Goal: Transaction & Acquisition: Purchase product/service

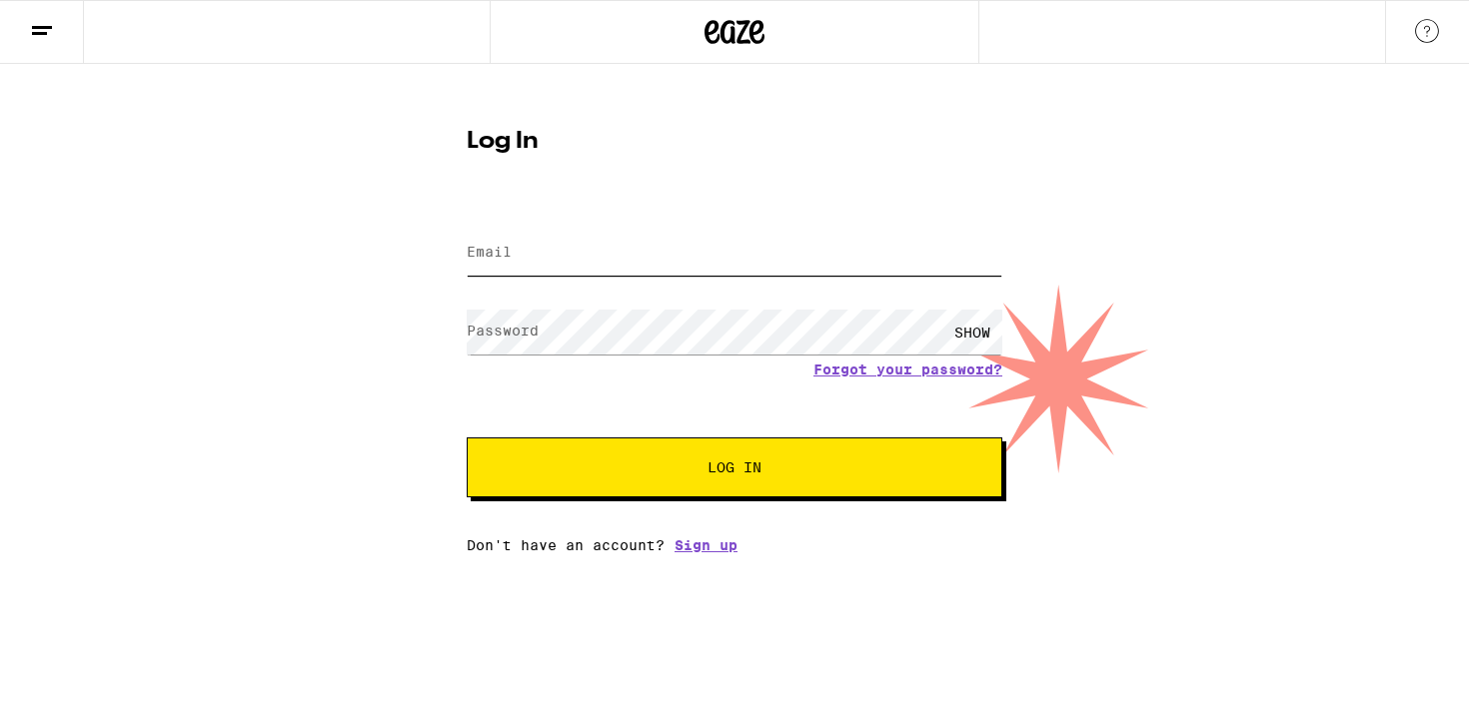
type input "[EMAIL_ADDRESS][PERSON_NAME][DOMAIN_NAME]"
click at [616, 474] on span "Log In" at bounding box center [735, 468] width 374 height 14
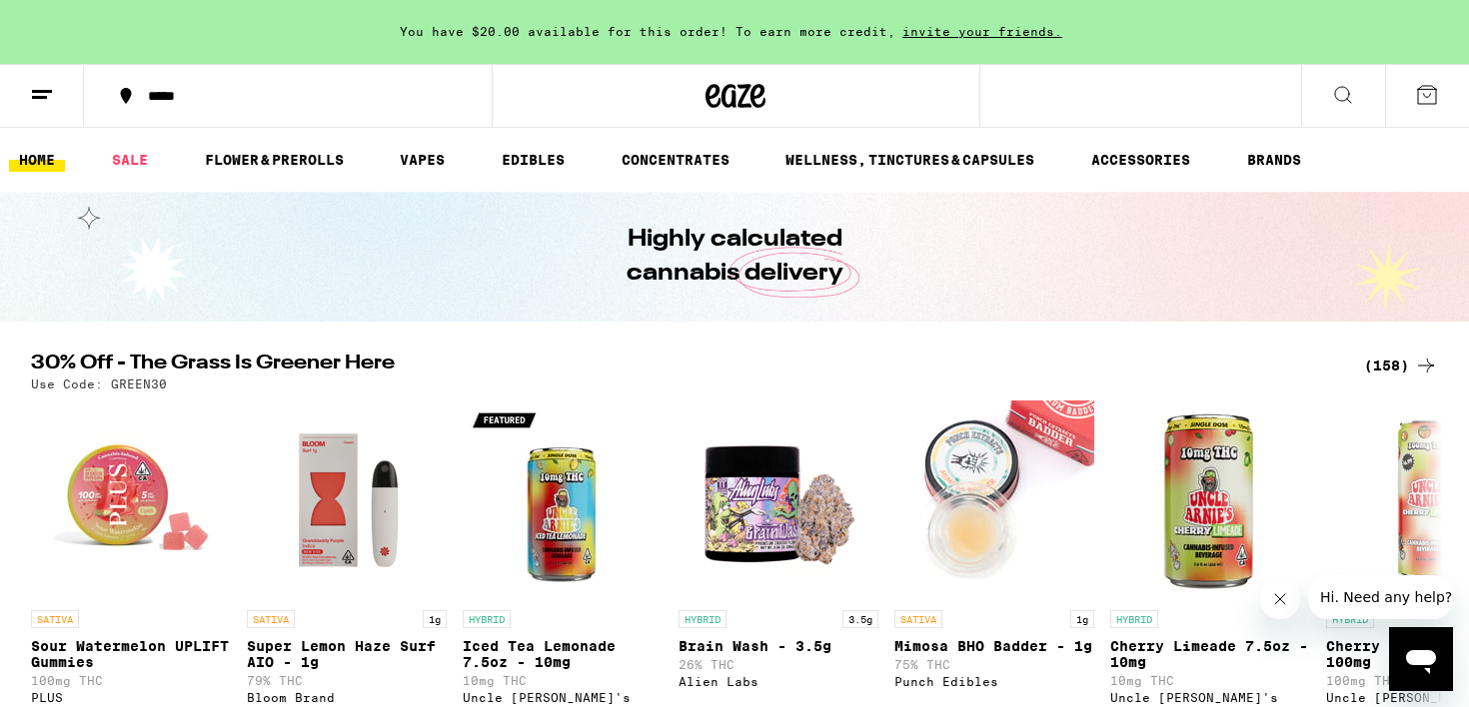
click at [1341, 105] on icon at bounding box center [1343, 95] width 24 height 24
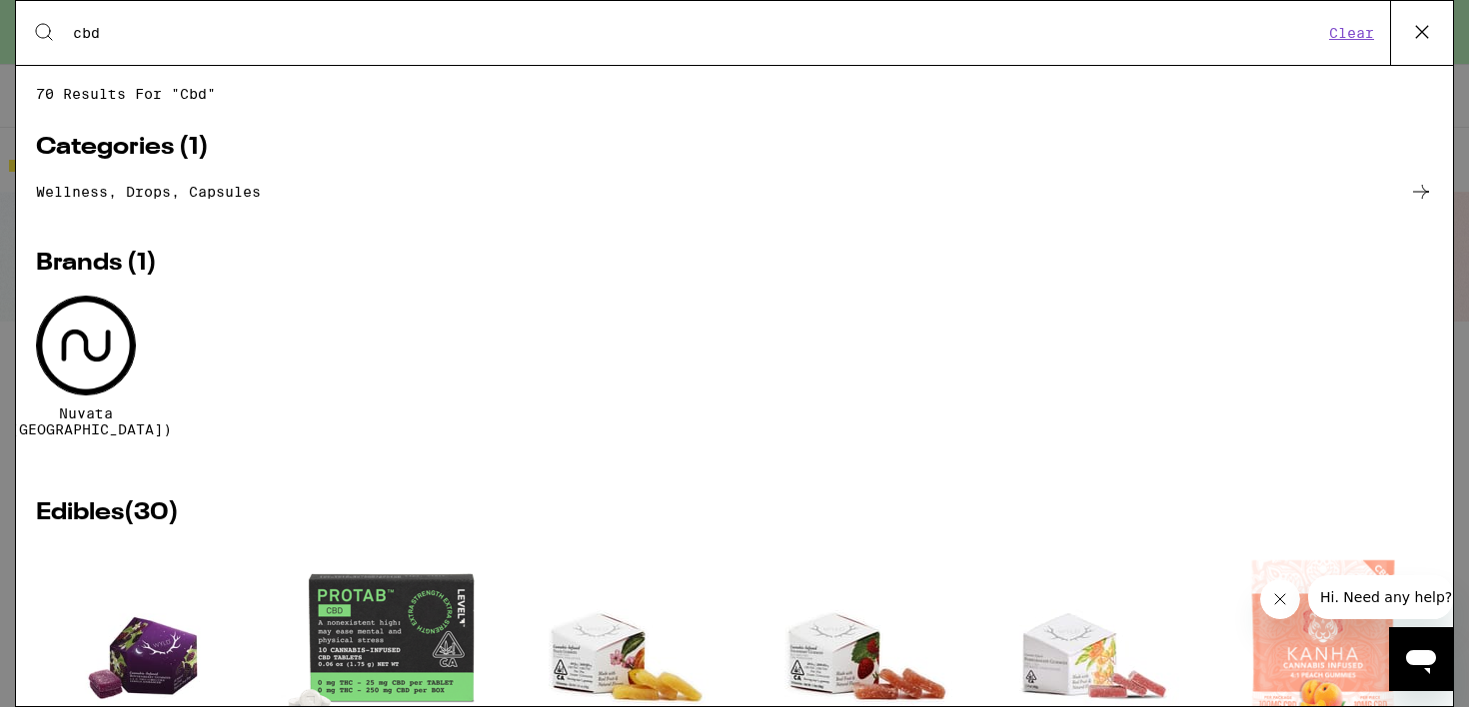
type input "cbd"
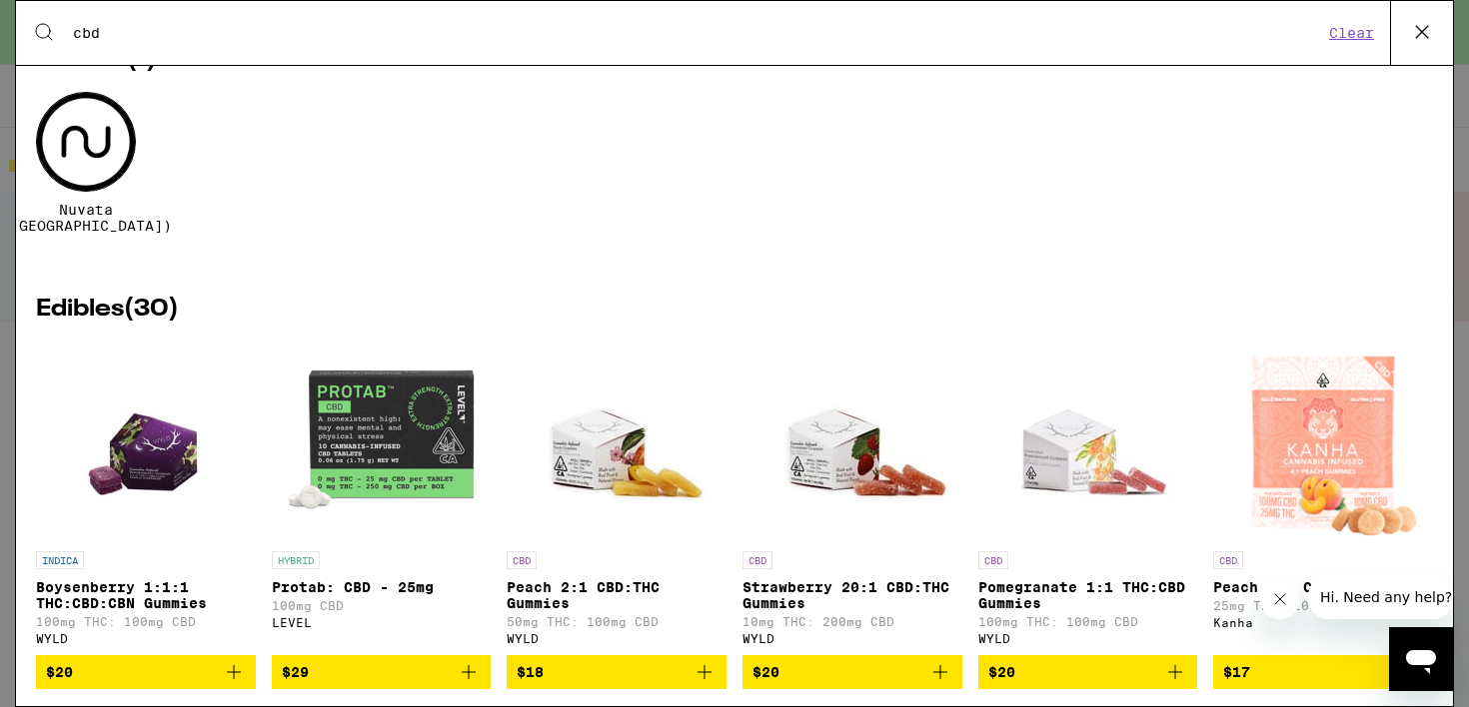
scroll to position [211, 0]
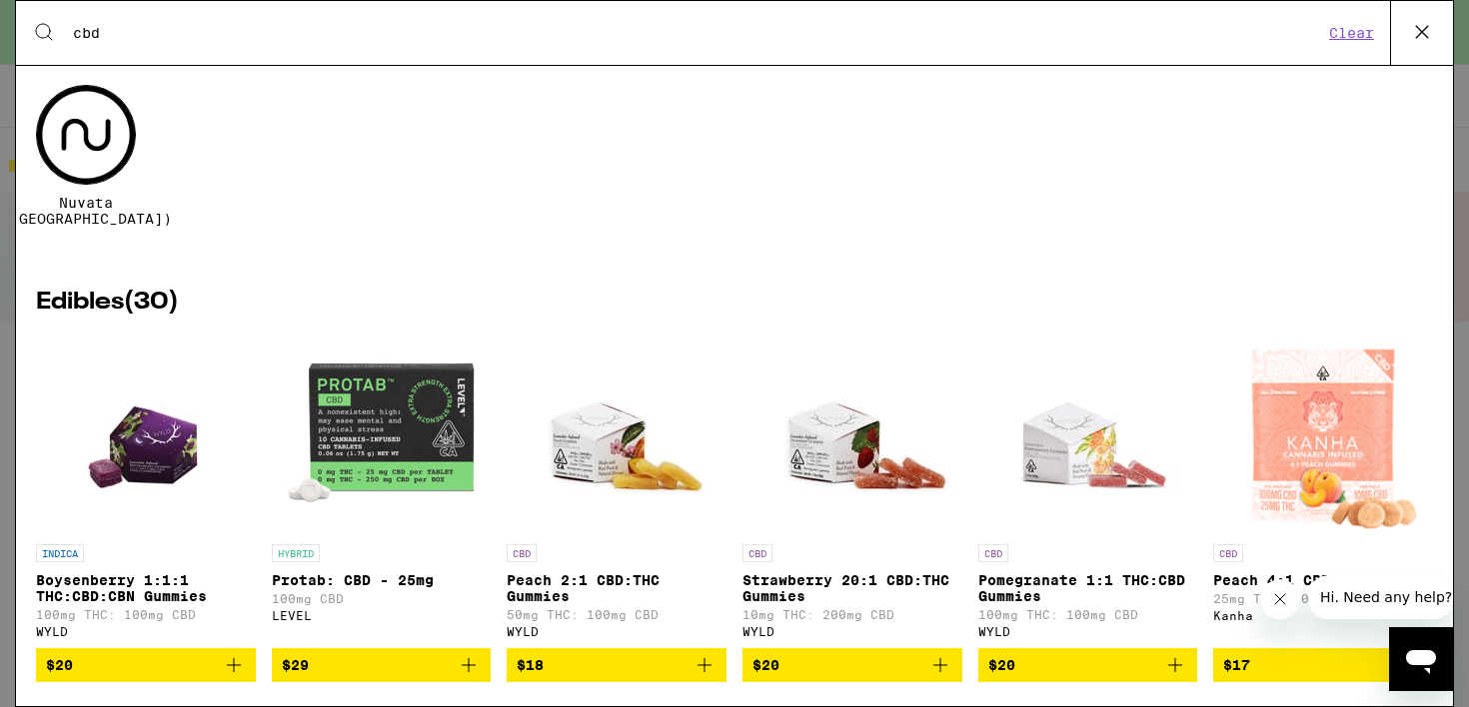
click at [857, 442] on img "Open page for Strawberry 20:1 CBD:THC Gummies from WYLD" at bounding box center [852, 435] width 200 height 200
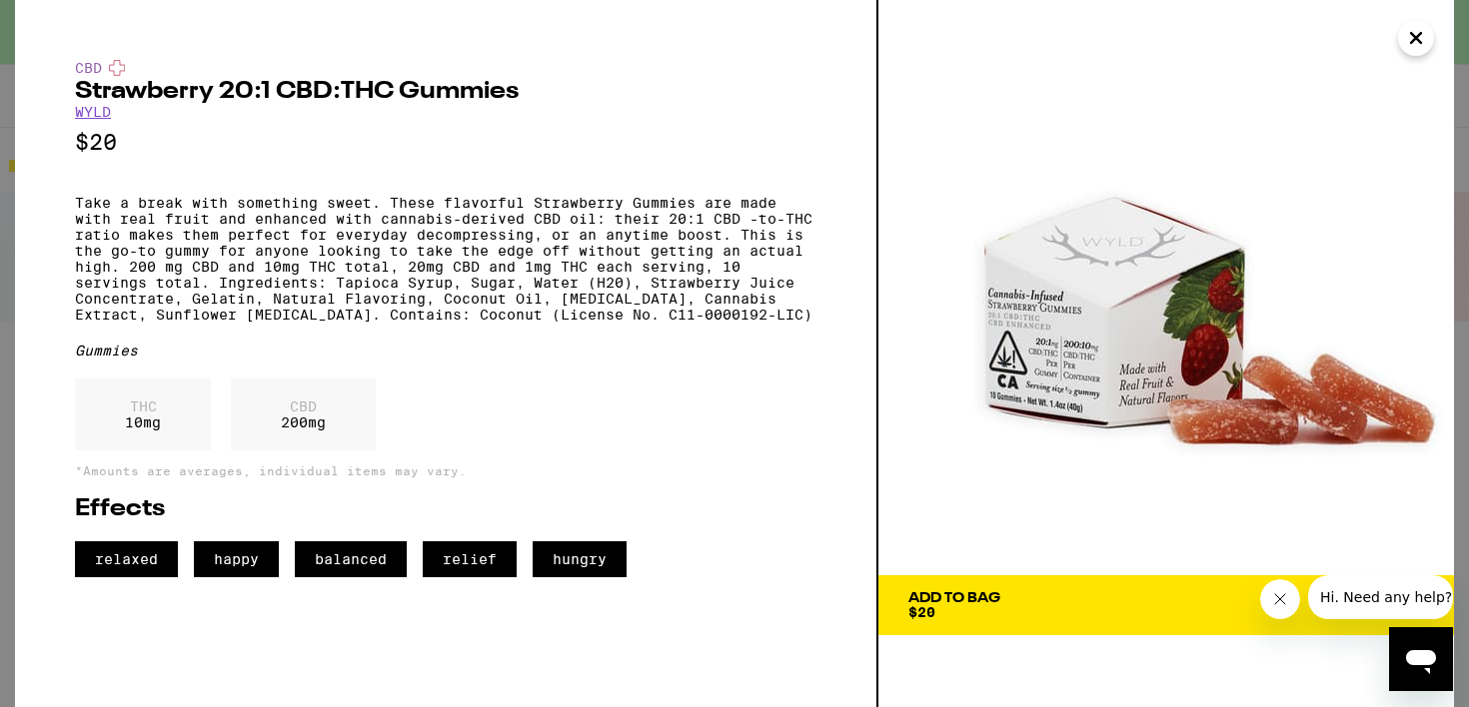
click at [999, 621] on button "Add To Bag $20" at bounding box center [1166, 606] width 576 height 60
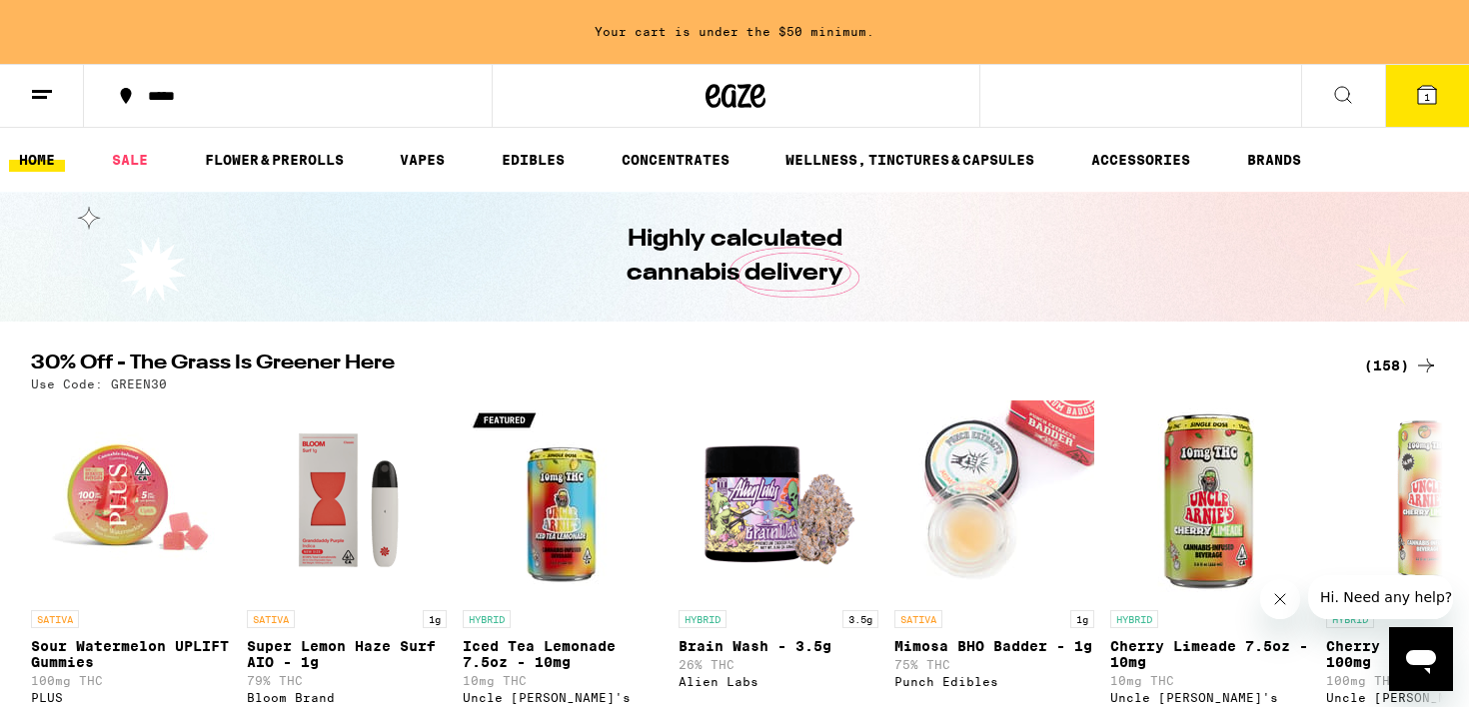
click at [1430, 86] on icon at bounding box center [1427, 95] width 18 height 18
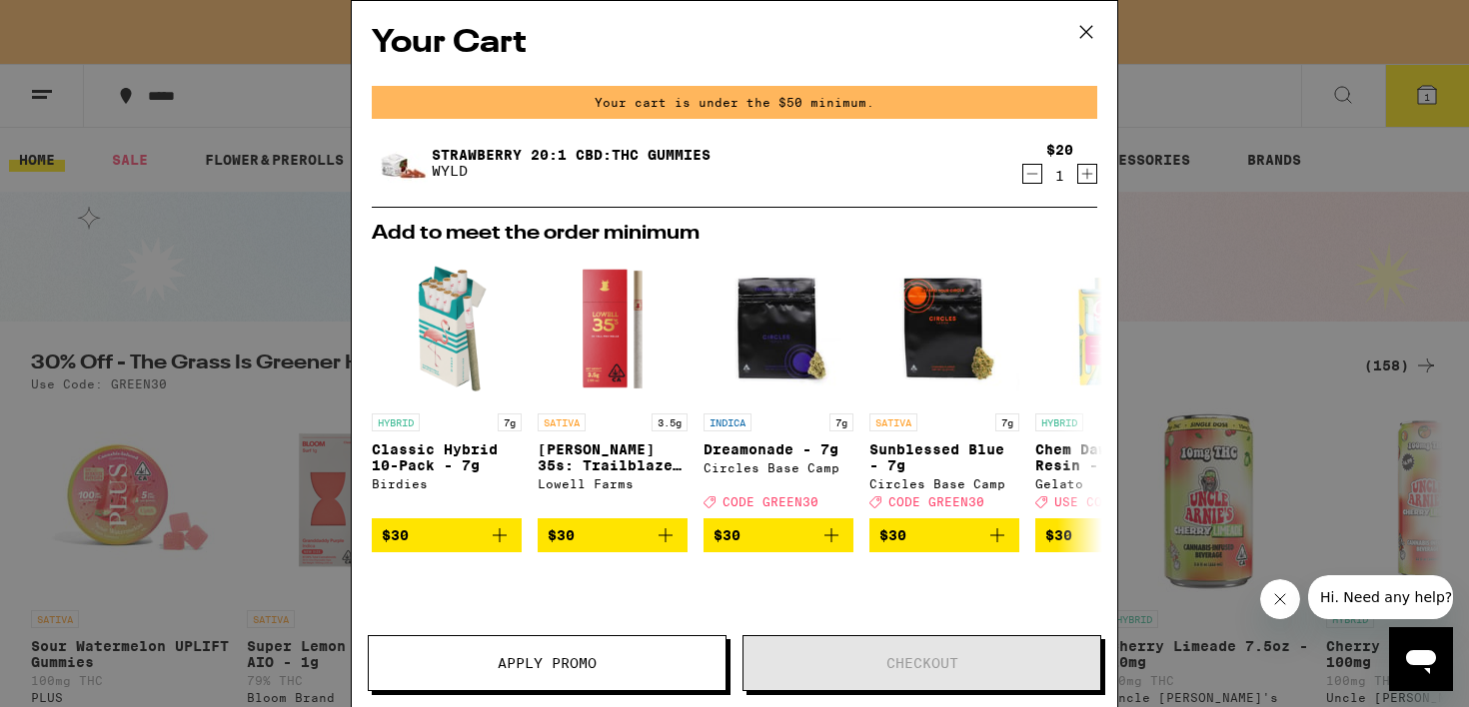
click at [1089, 172] on icon "Increment" at bounding box center [1087, 174] width 18 height 24
click at [1089, 177] on icon "Increment" at bounding box center [1087, 174] width 18 height 24
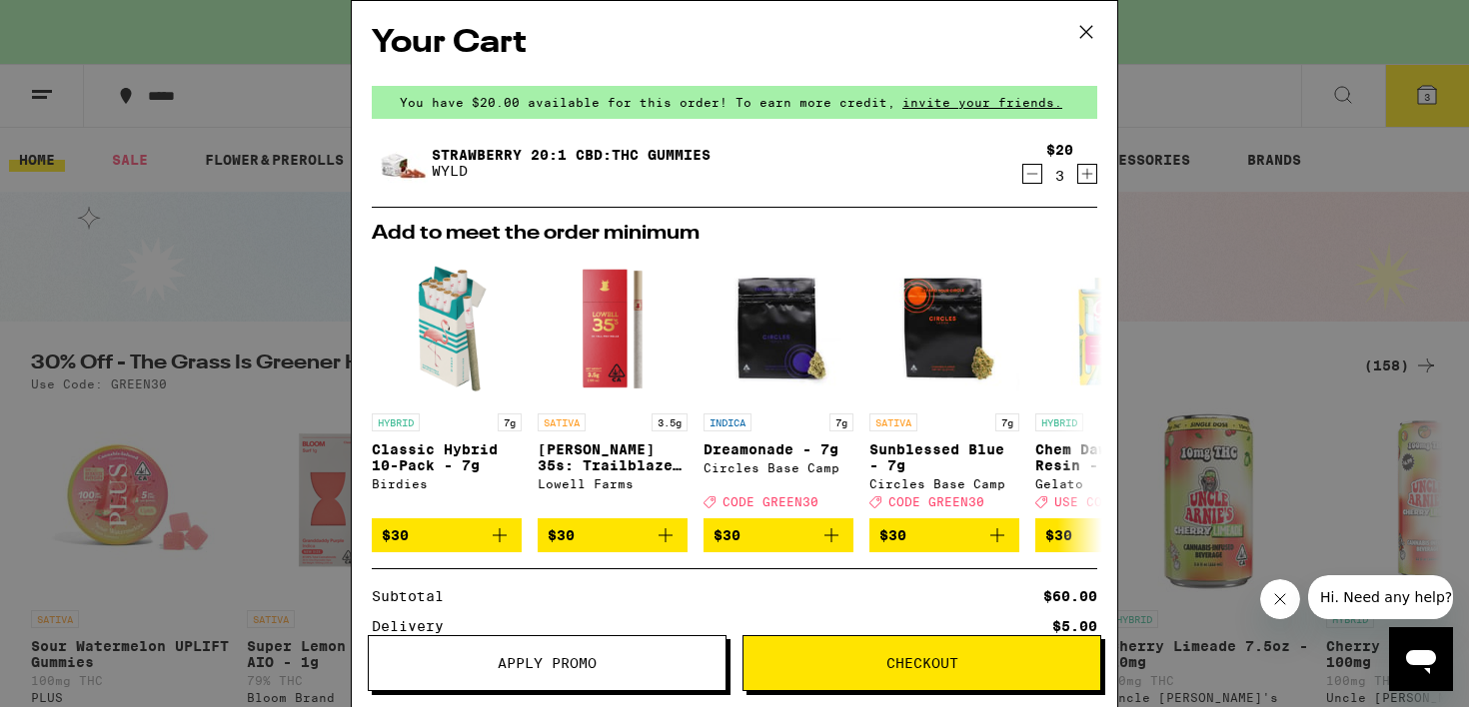
click at [1090, 31] on icon at bounding box center [1086, 32] width 30 height 30
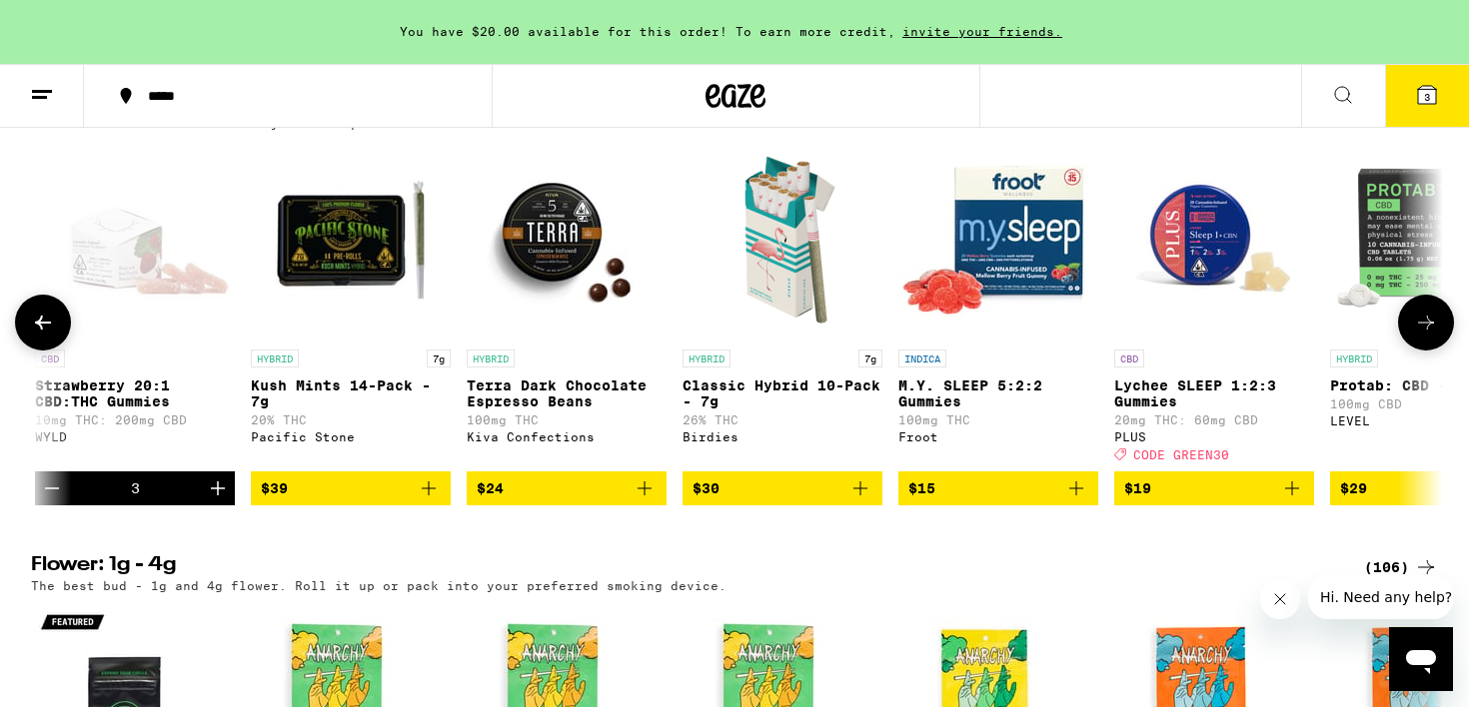
scroll to position [0, 514]
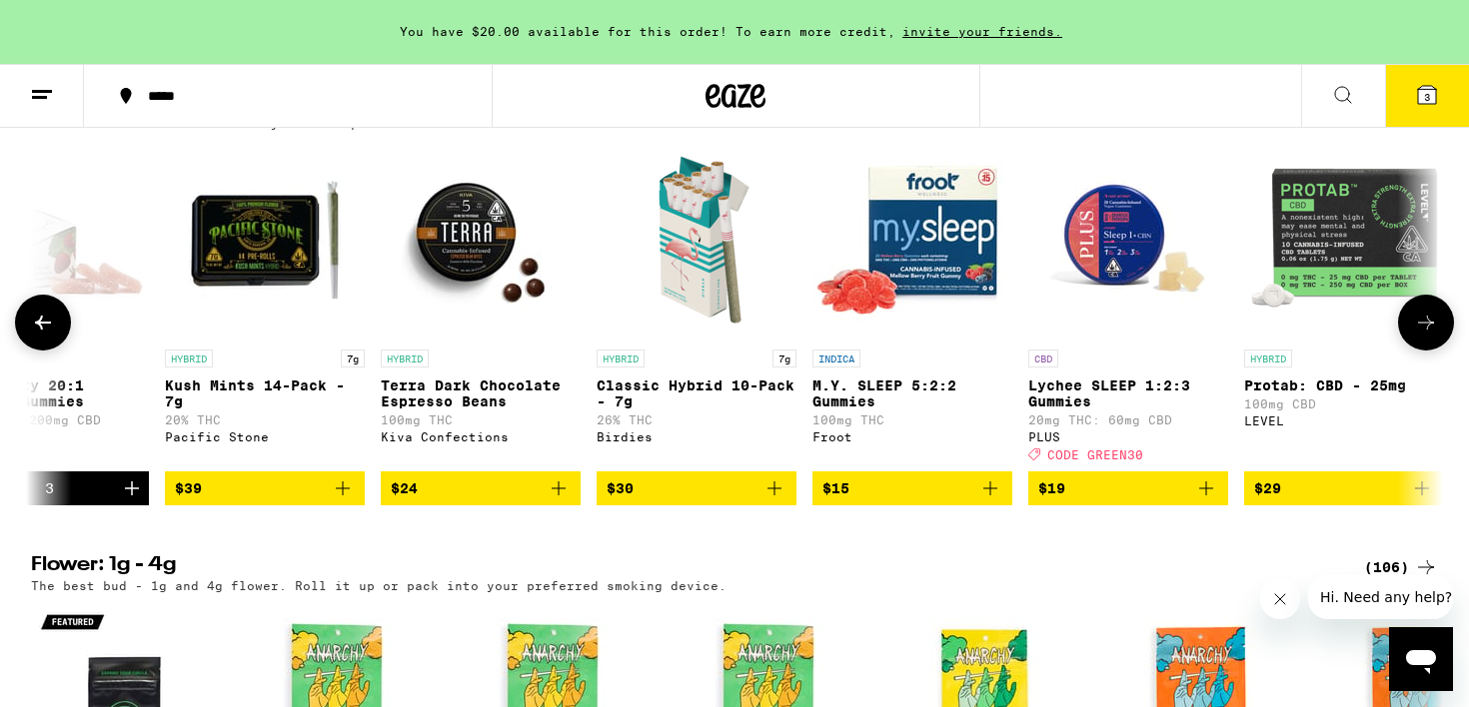
click at [936, 274] on img "Open page for M.Y. SLEEP 5:2:2 Gummies from Froot" at bounding box center [912, 240] width 200 height 200
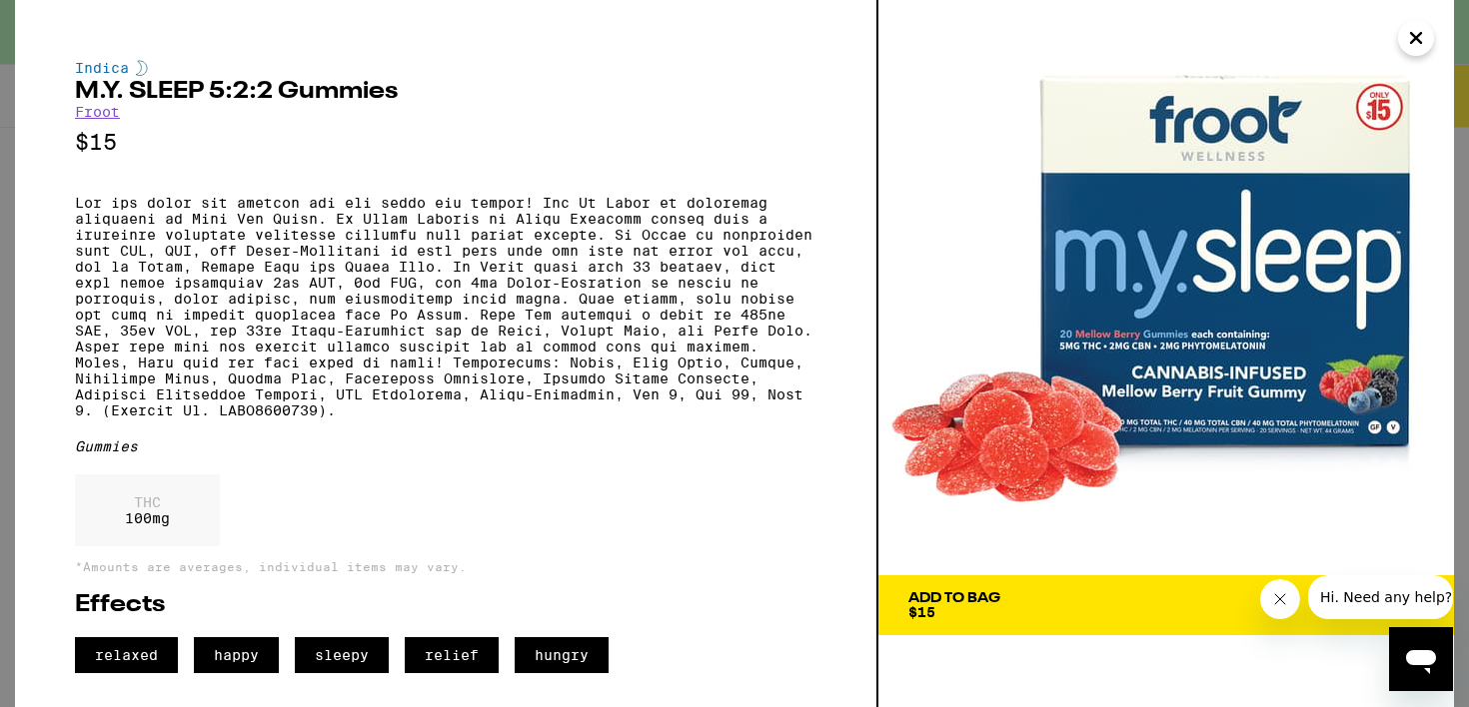
click at [1424, 32] on icon "Close" at bounding box center [1416, 38] width 24 height 30
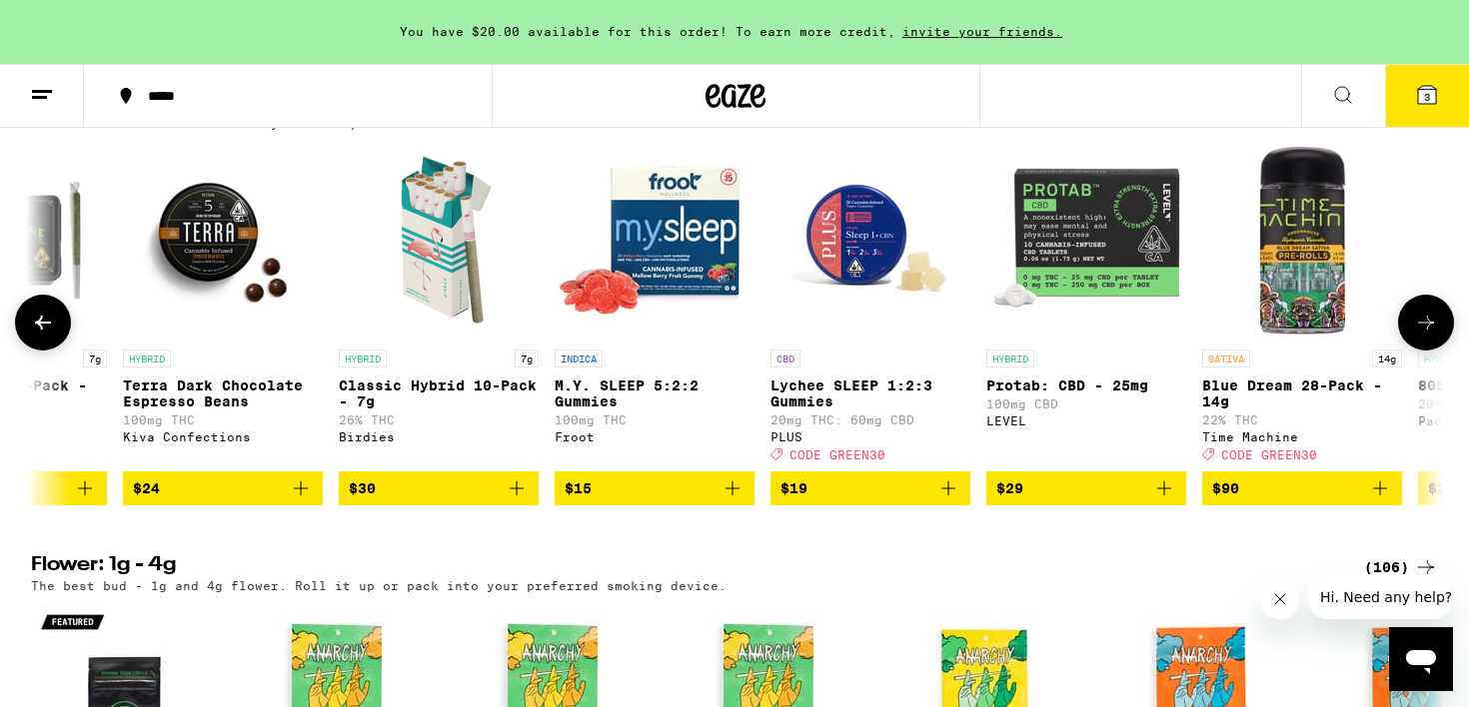
scroll to position [0, 967]
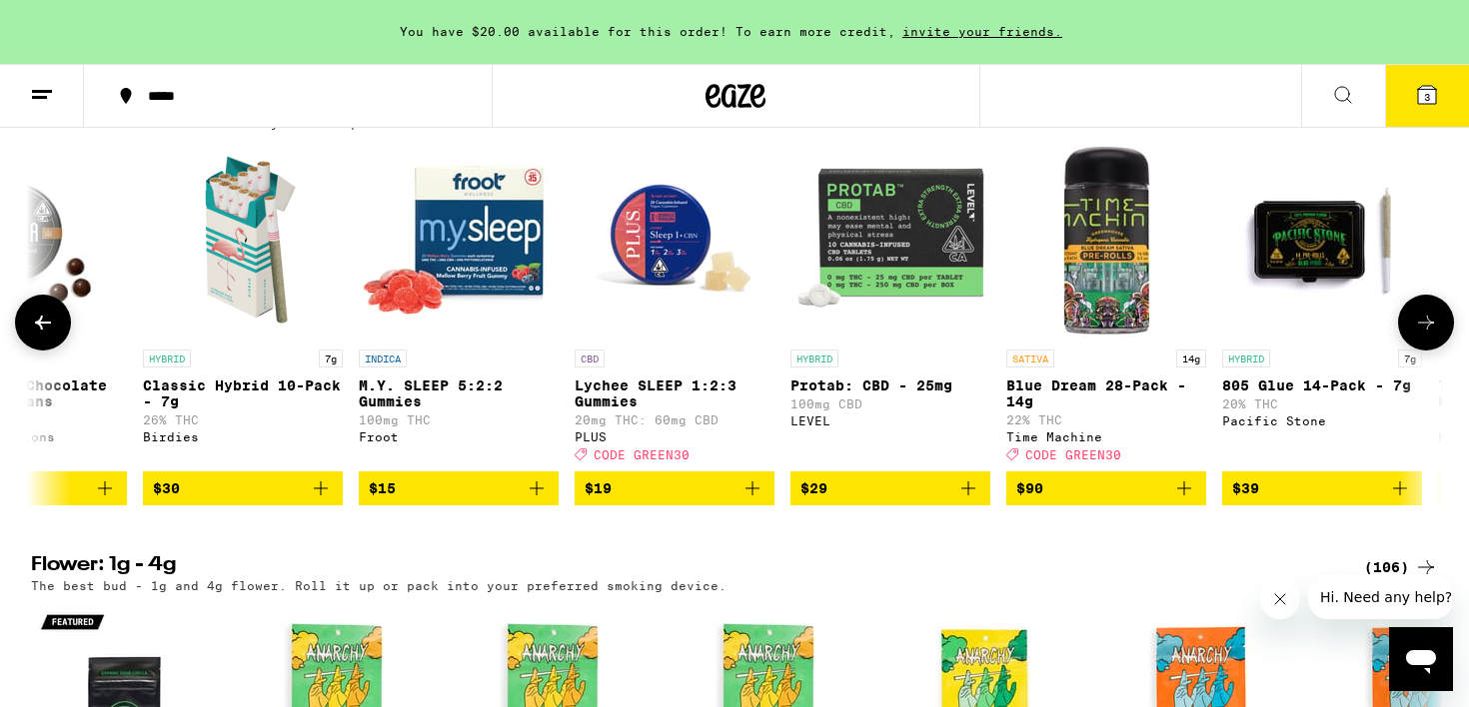
click at [968, 496] on icon "Add to bag" at bounding box center [968, 489] width 14 height 14
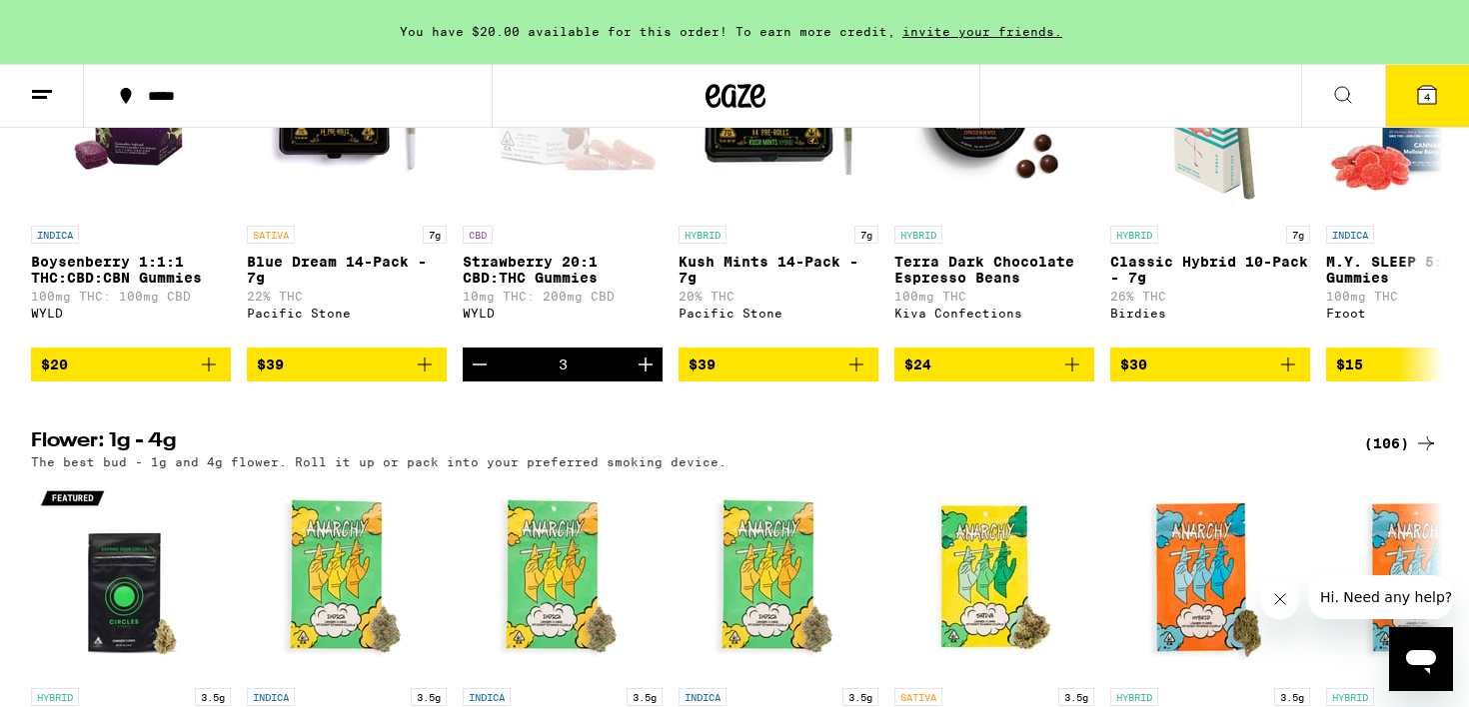
scroll to position [1592, 0]
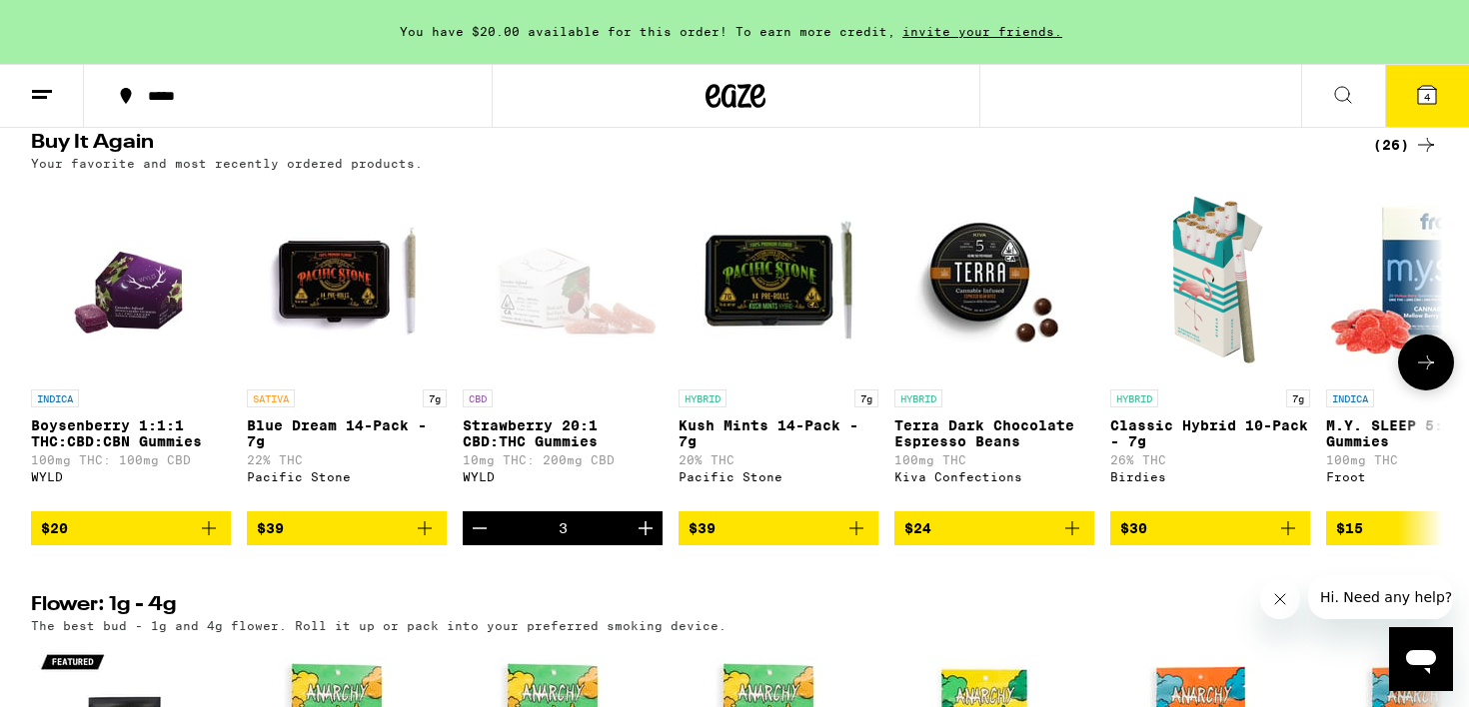
click at [422, 541] on icon "Add to bag" at bounding box center [425, 529] width 24 height 24
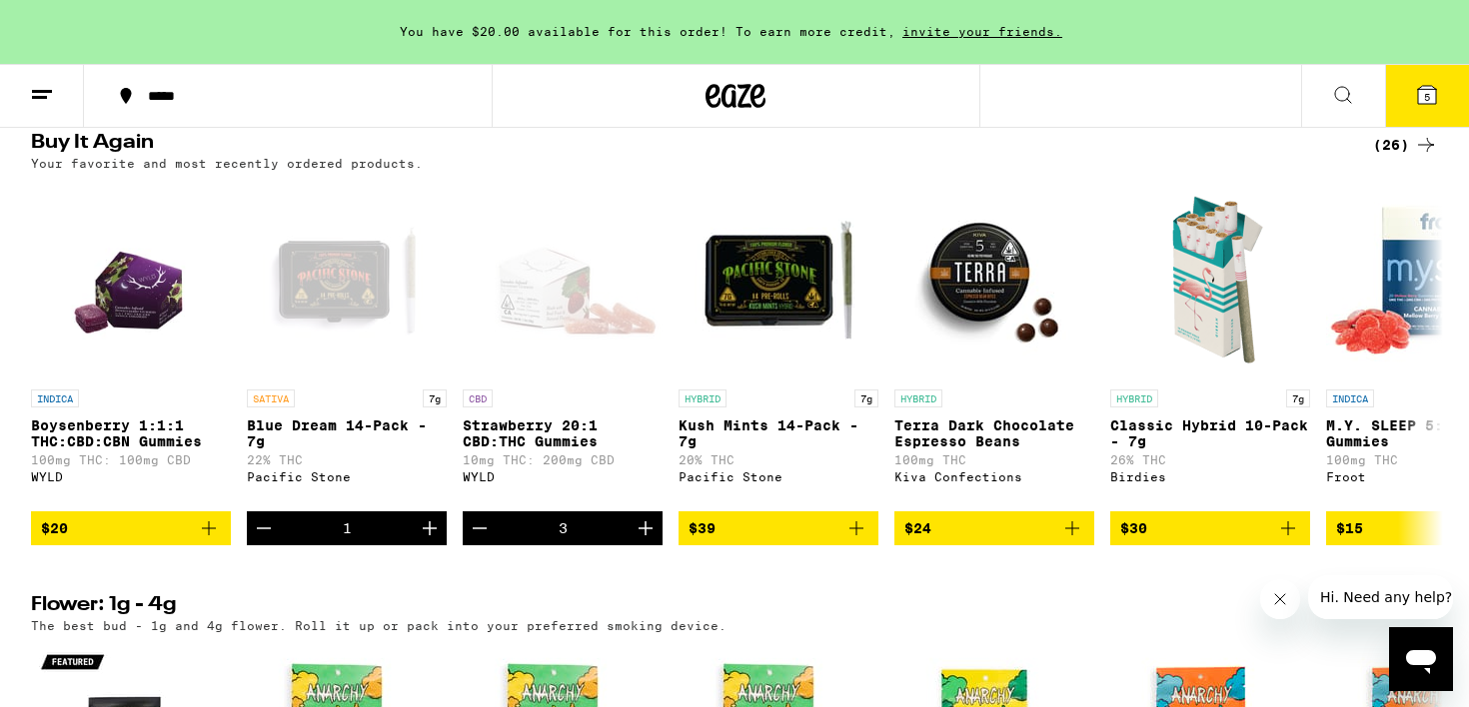
click at [66, 88] on button at bounding box center [42, 96] width 84 height 63
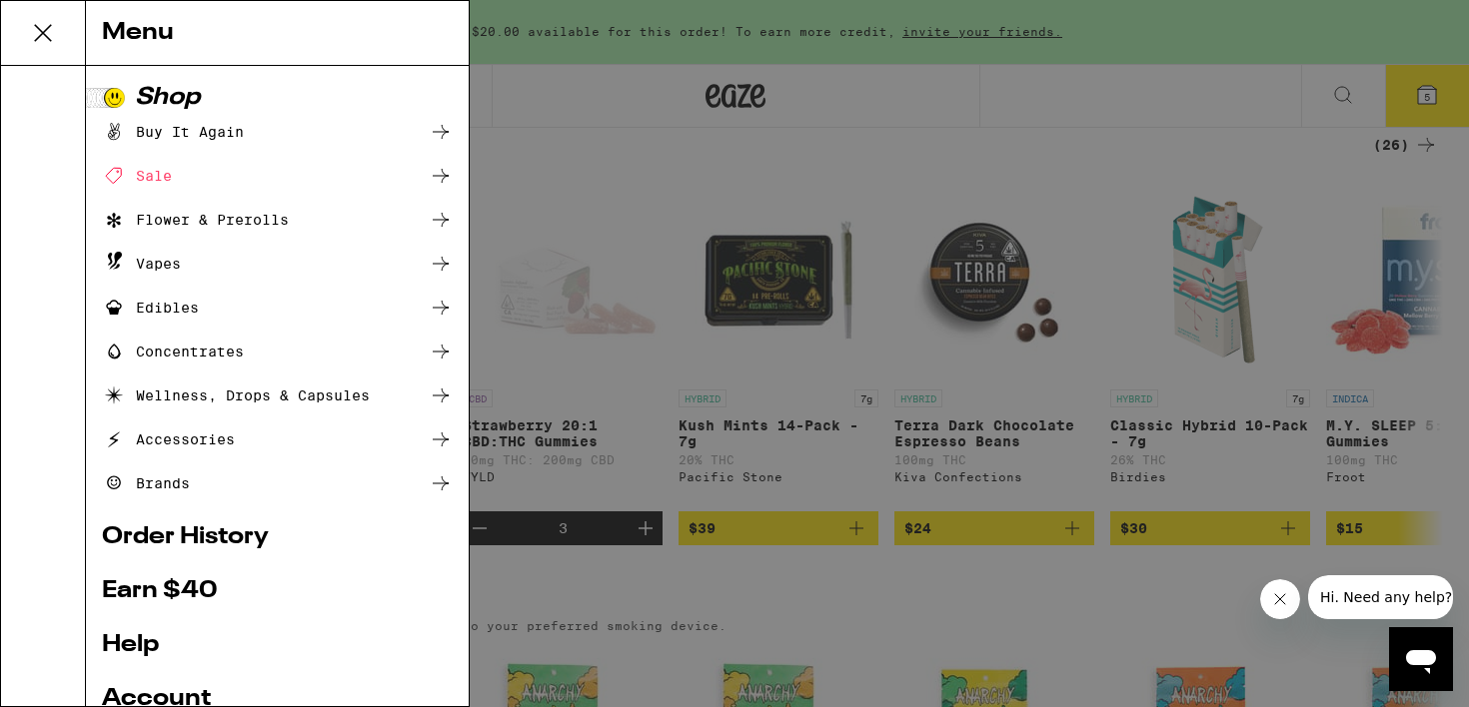
click at [292, 218] on div "Flower & Prerolls" at bounding box center [277, 220] width 351 height 24
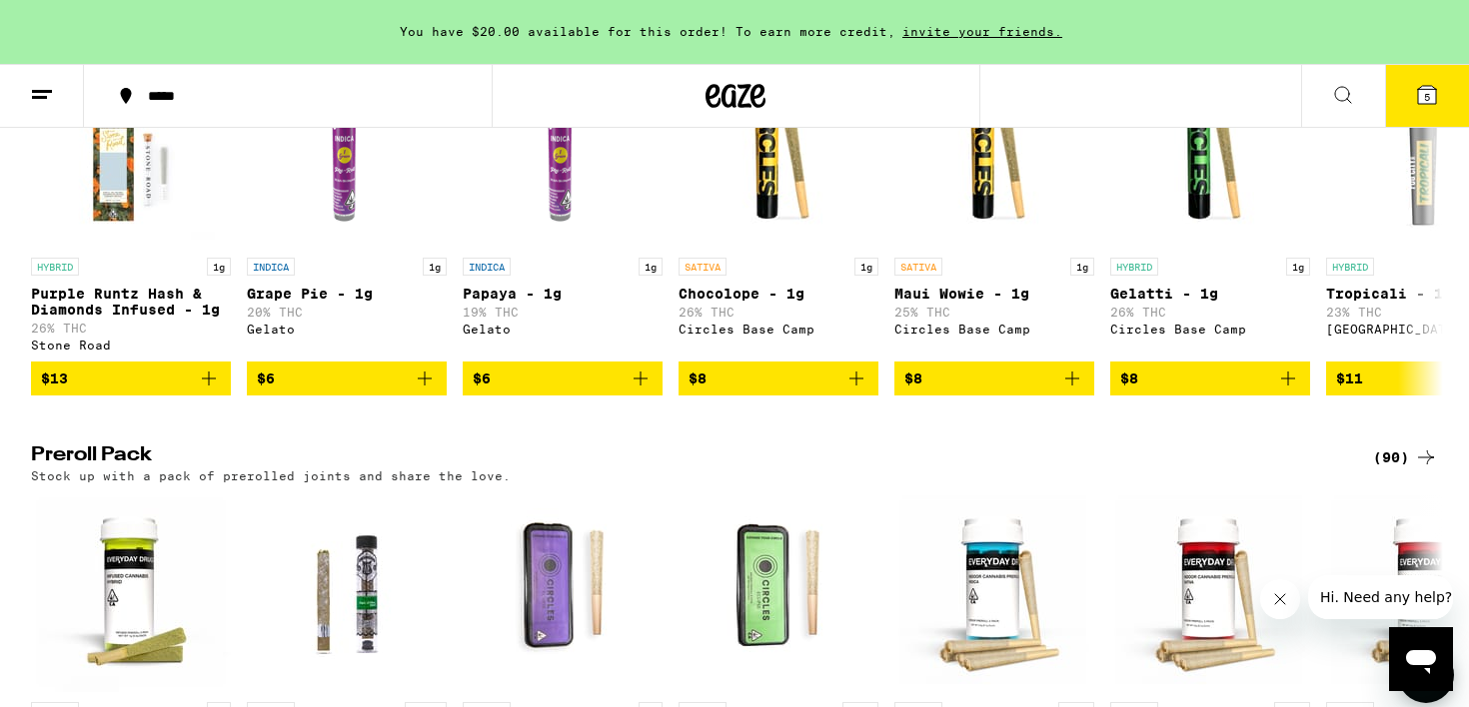
scroll to position [1260, 0]
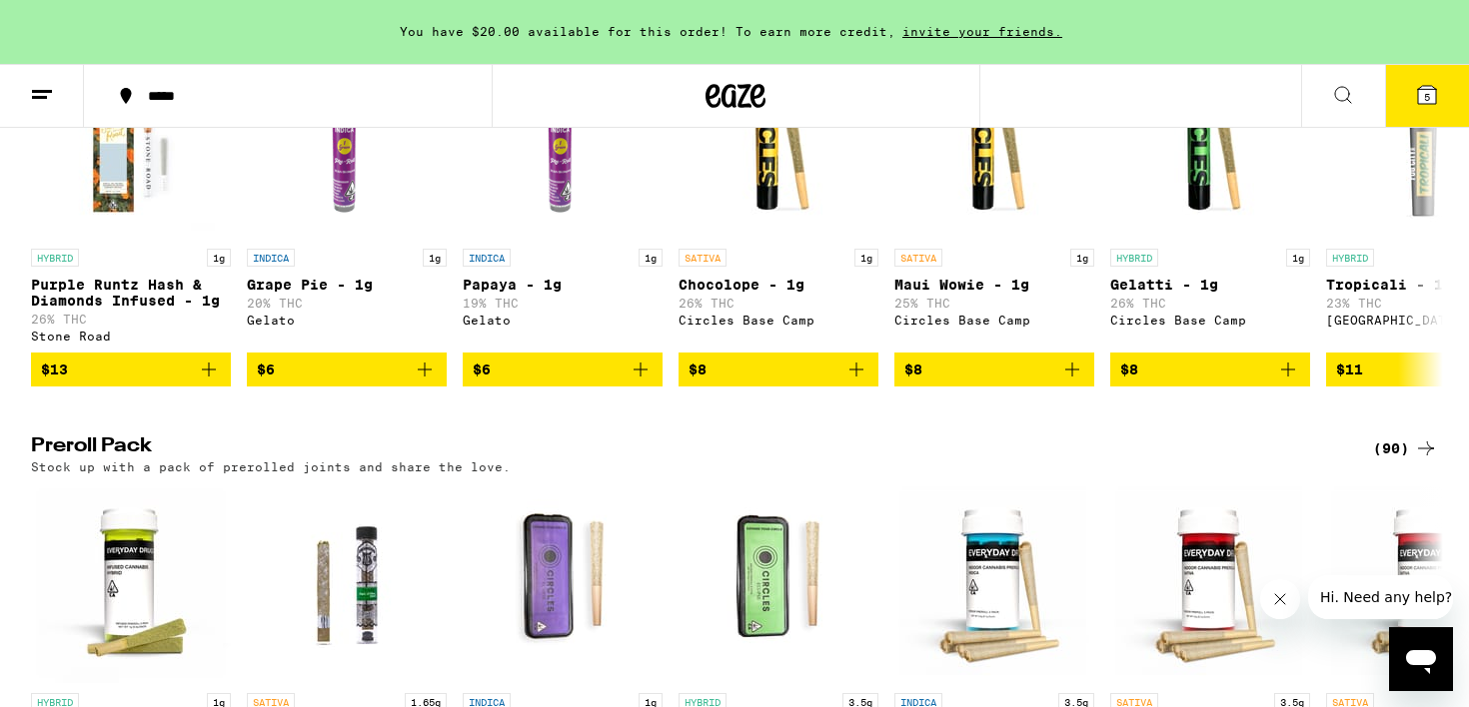
click at [142, 461] on h2 "Preroll Pack" at bounding box center [685, 449] width 1309 height 24
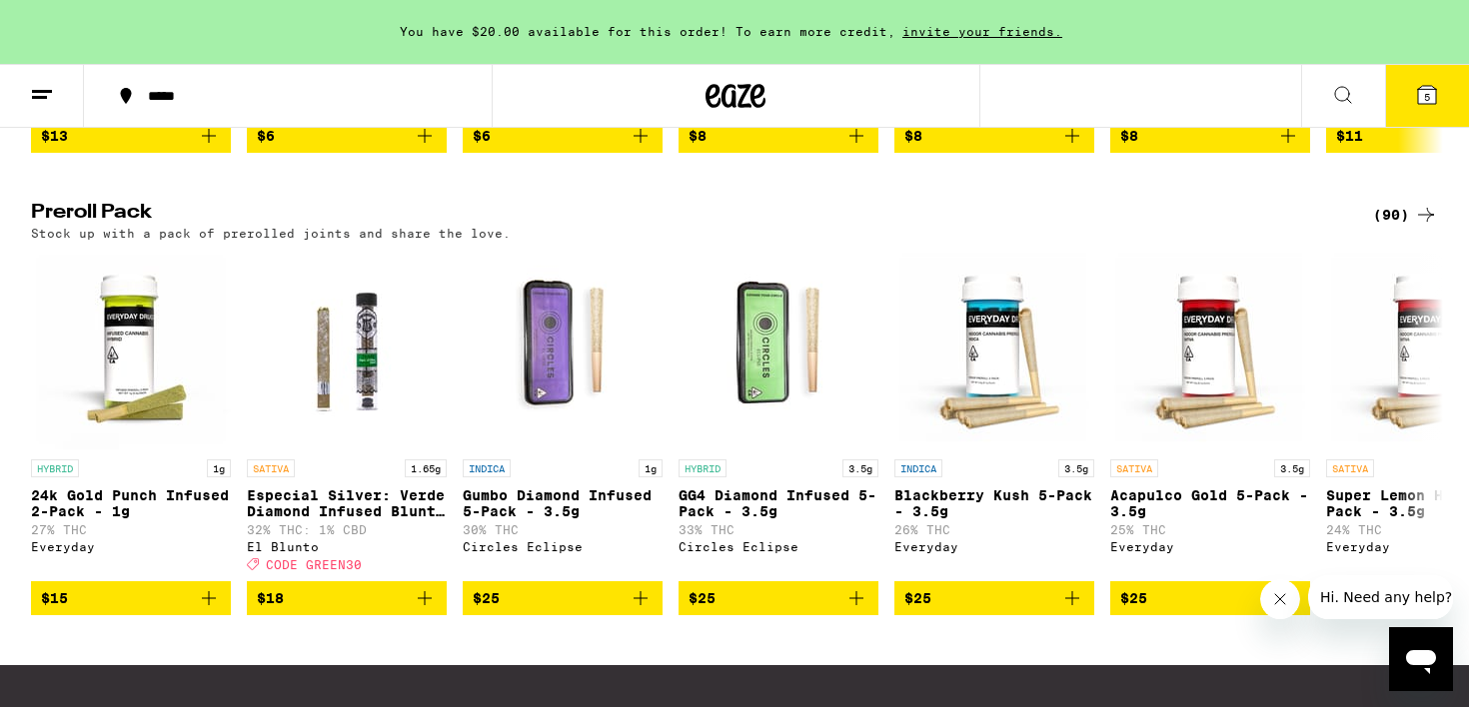
scroll to position [1495, 0]
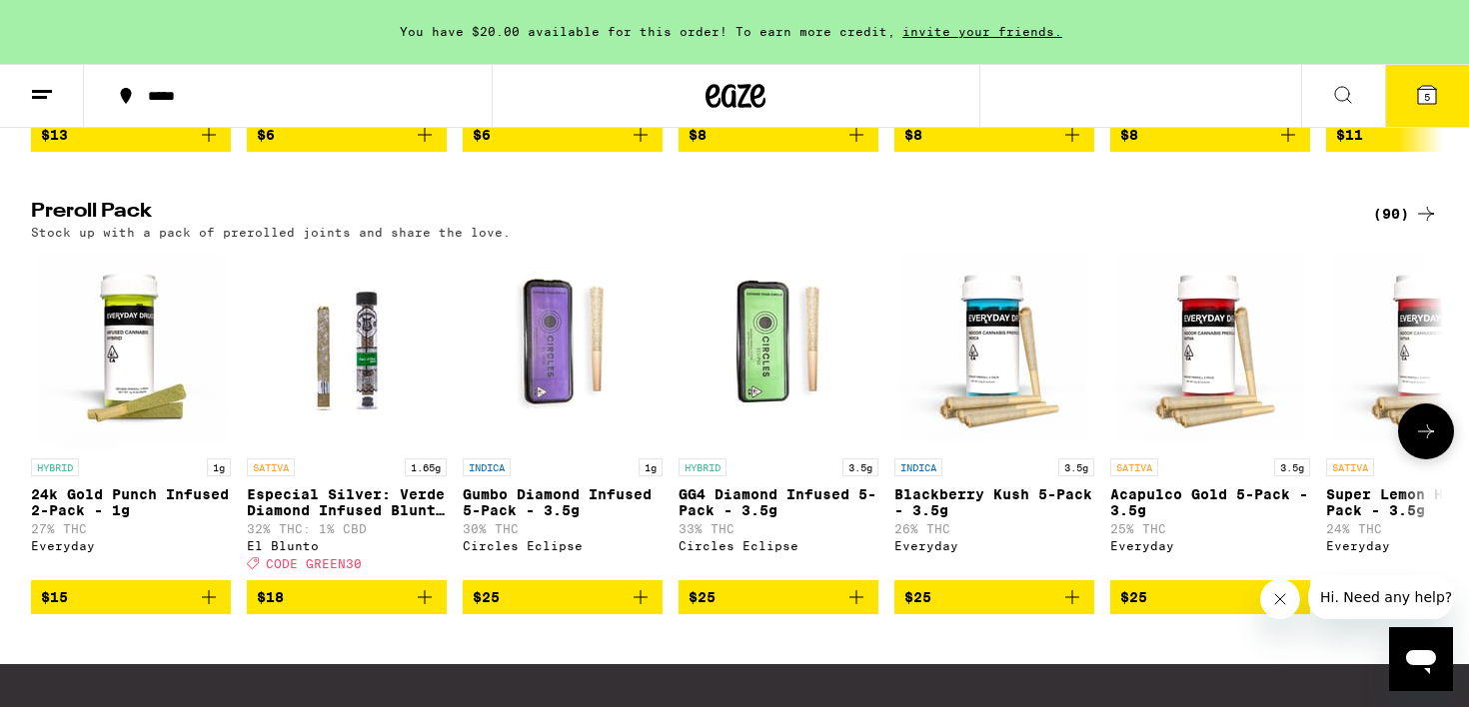
click at [1425, 444] on icon at bounding box center [1426, 432] width 24 height 24
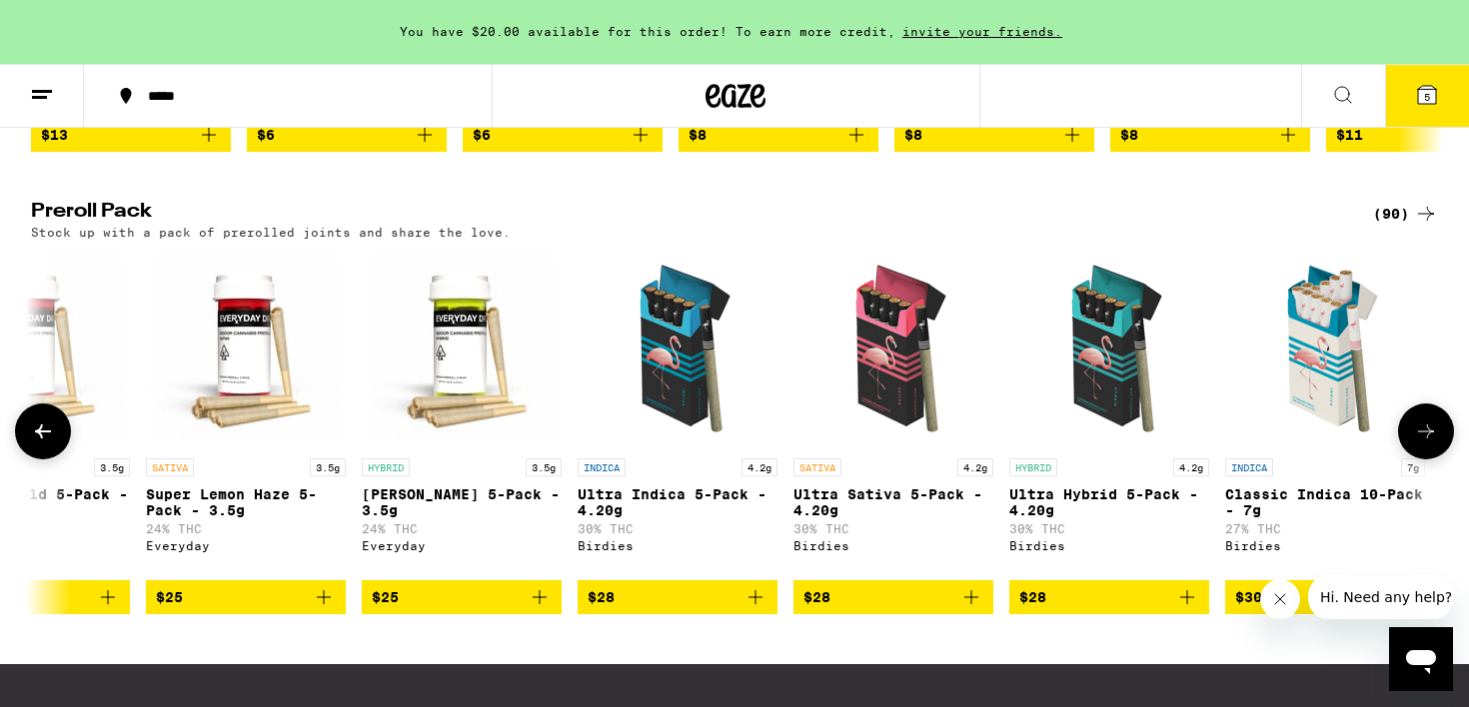
scroll to position [0, 1189]
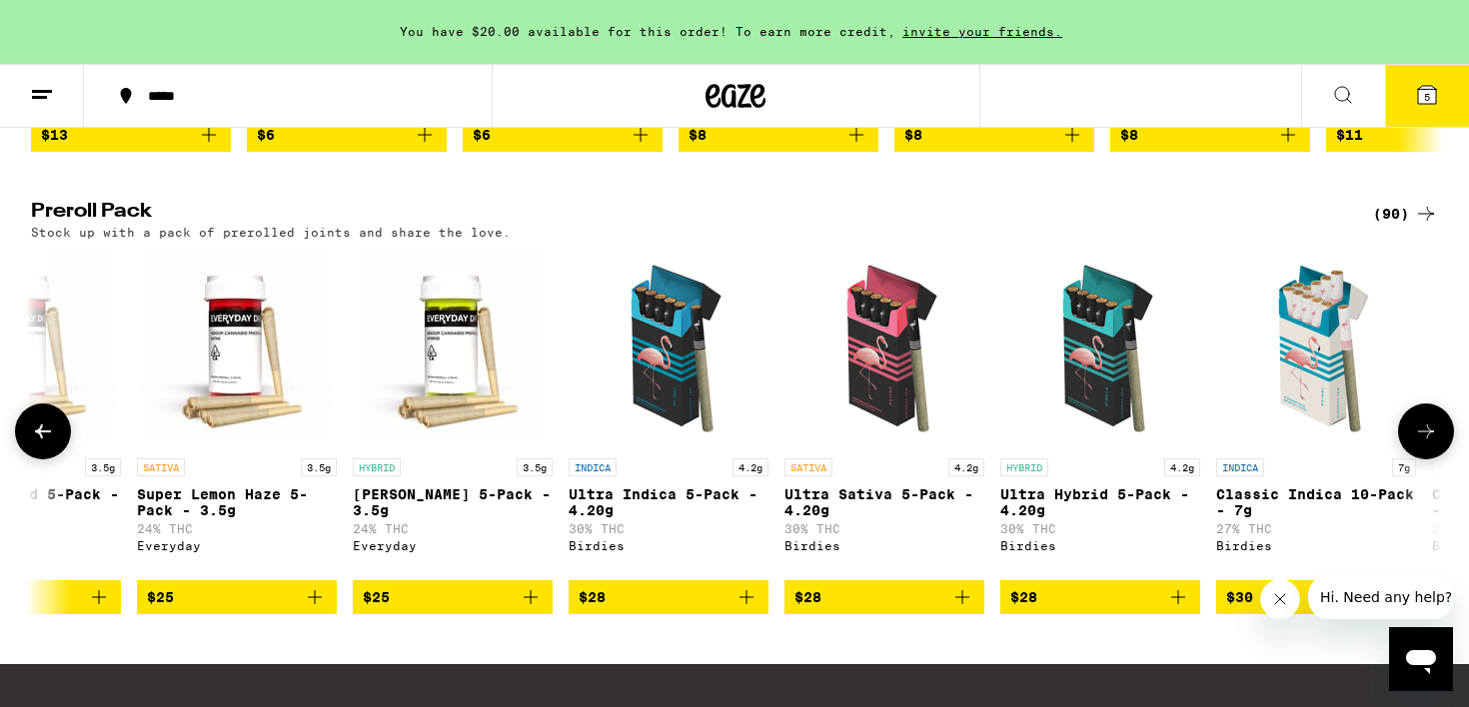
click at [1418, 444] on icon at bounding box center [1426, 432] width 24 height 24
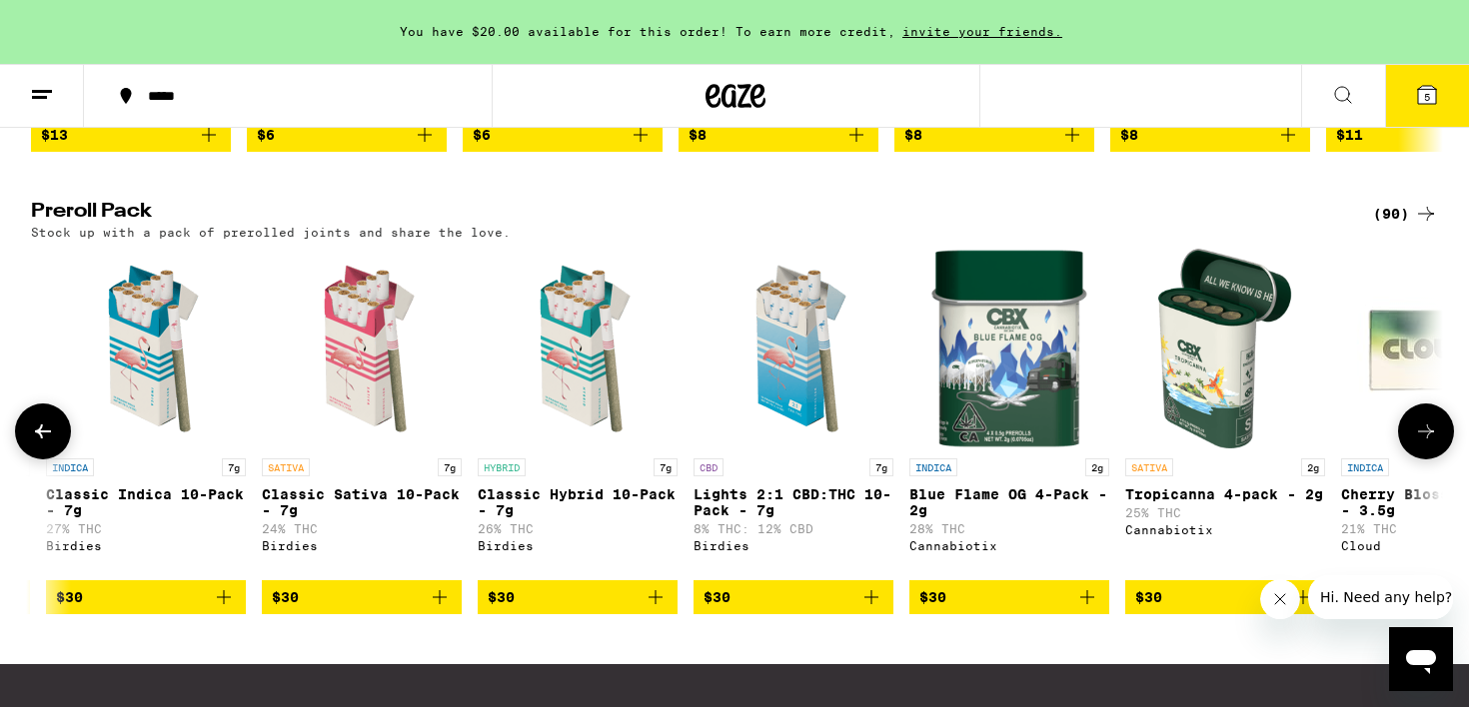
scroll to position [0, 2378]
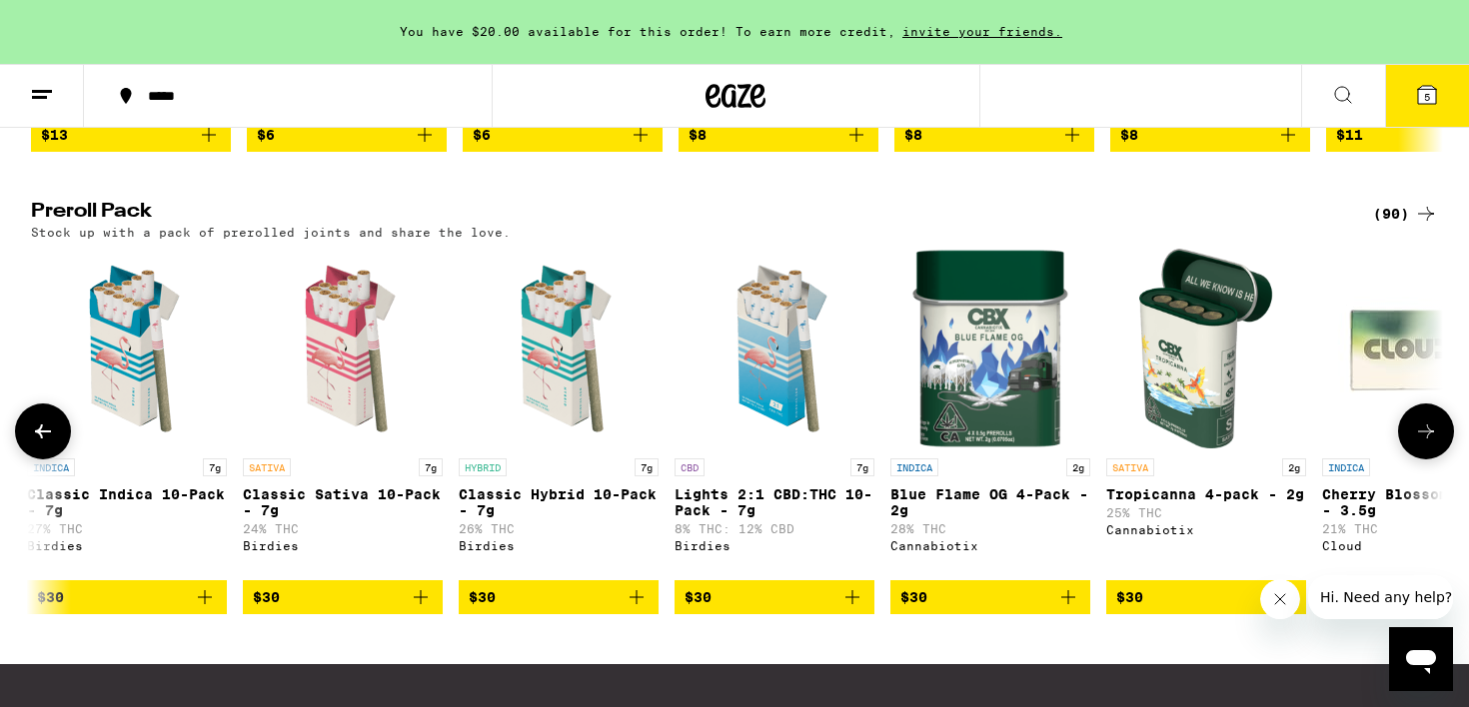
click at [1418, 444] on icon at bounding box center [1426, 432] width 24 height 24
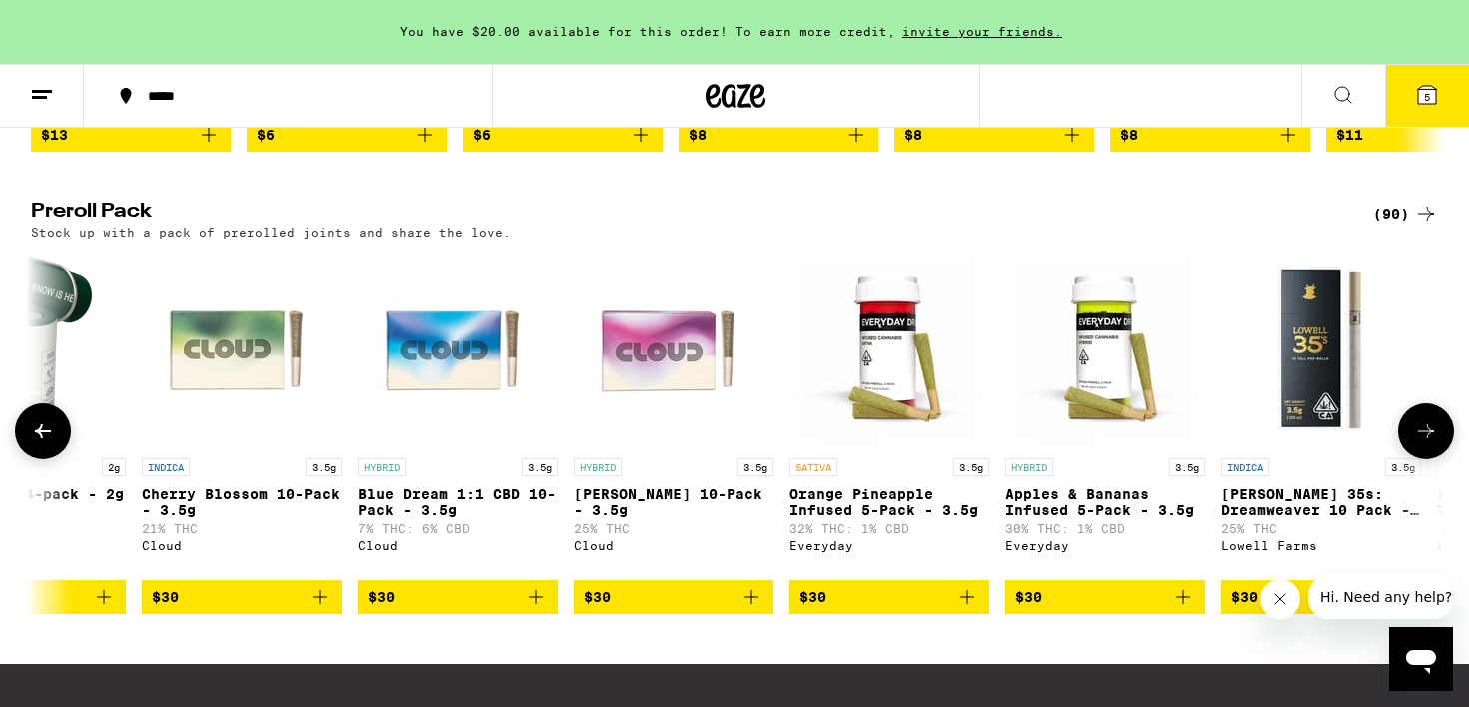
scroll to position [0, 3567]
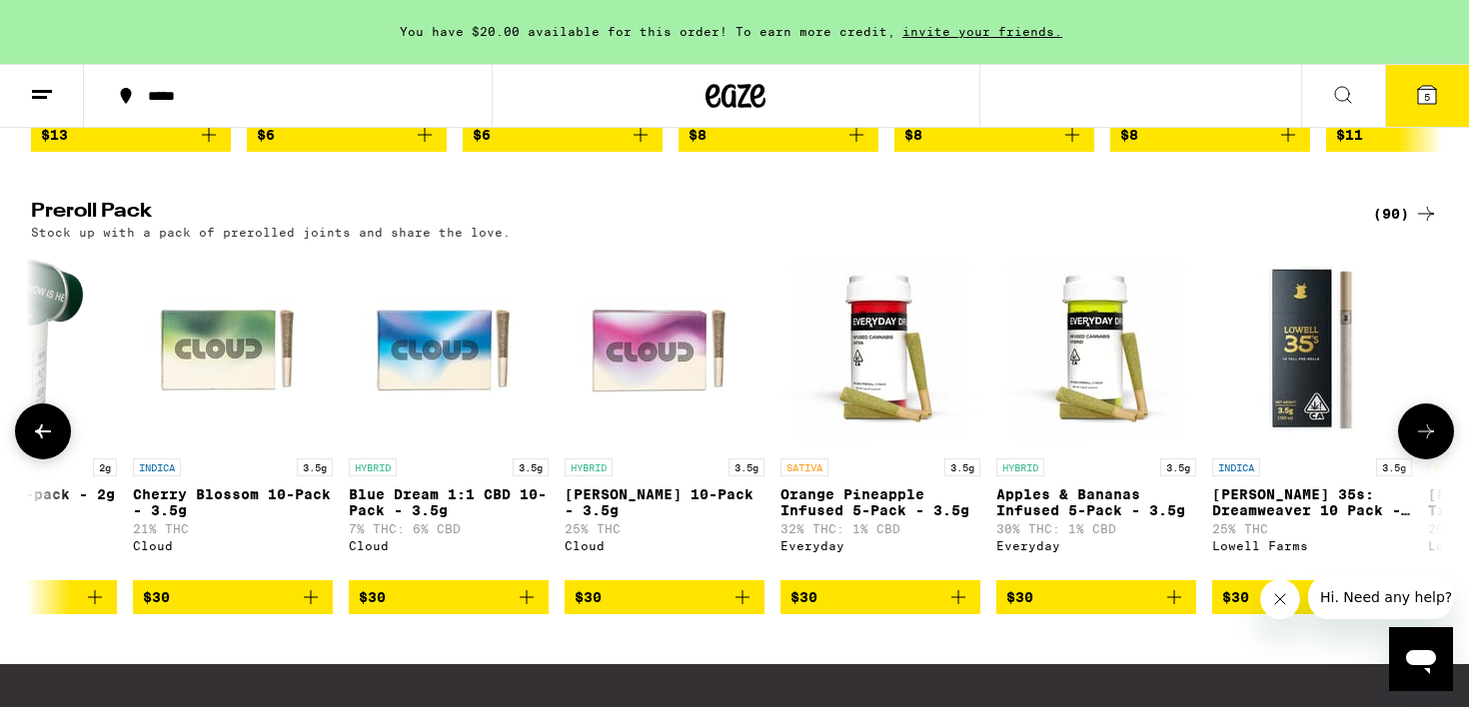
click at [1421, 444] on icon at bounding box center [1426, 432] width 24 height 24
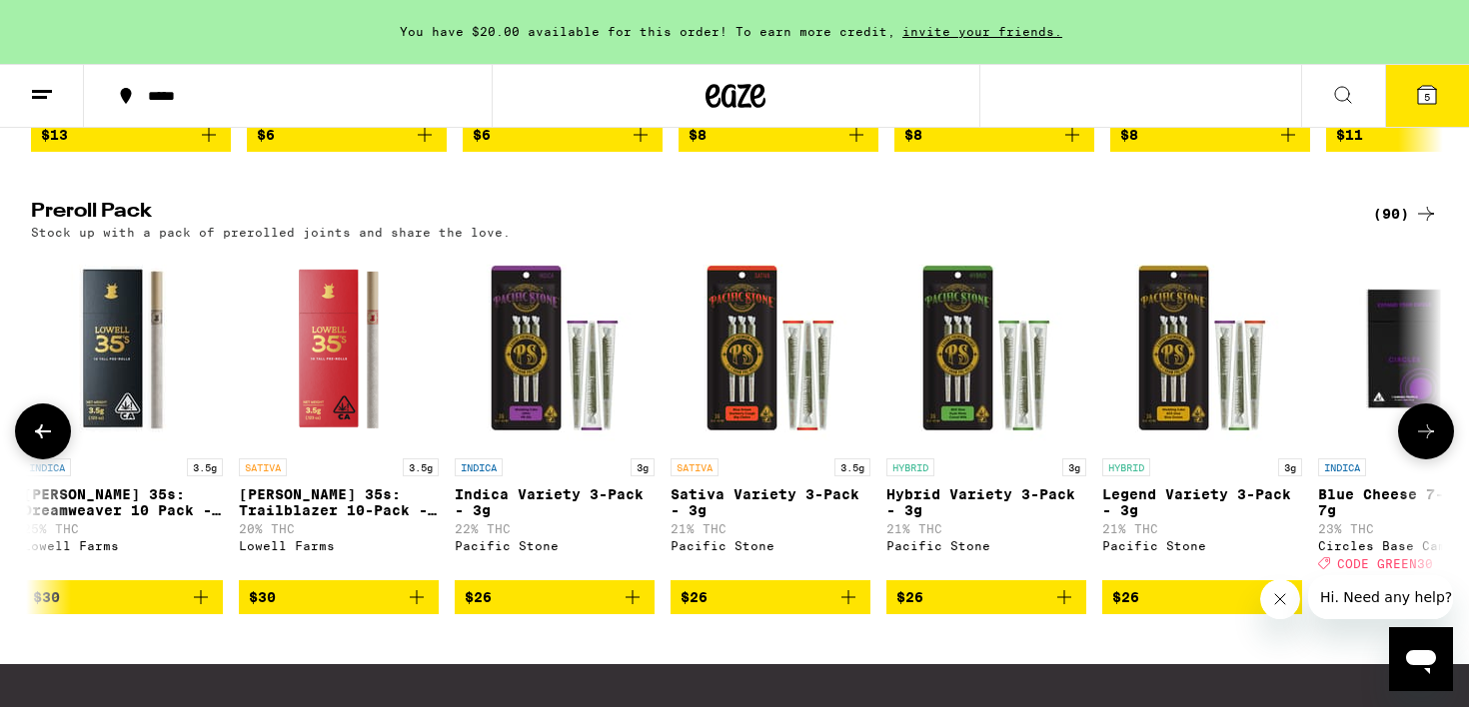
click at [1423, 444] on icon at bounding box center [1426, 432] width 24 height 24
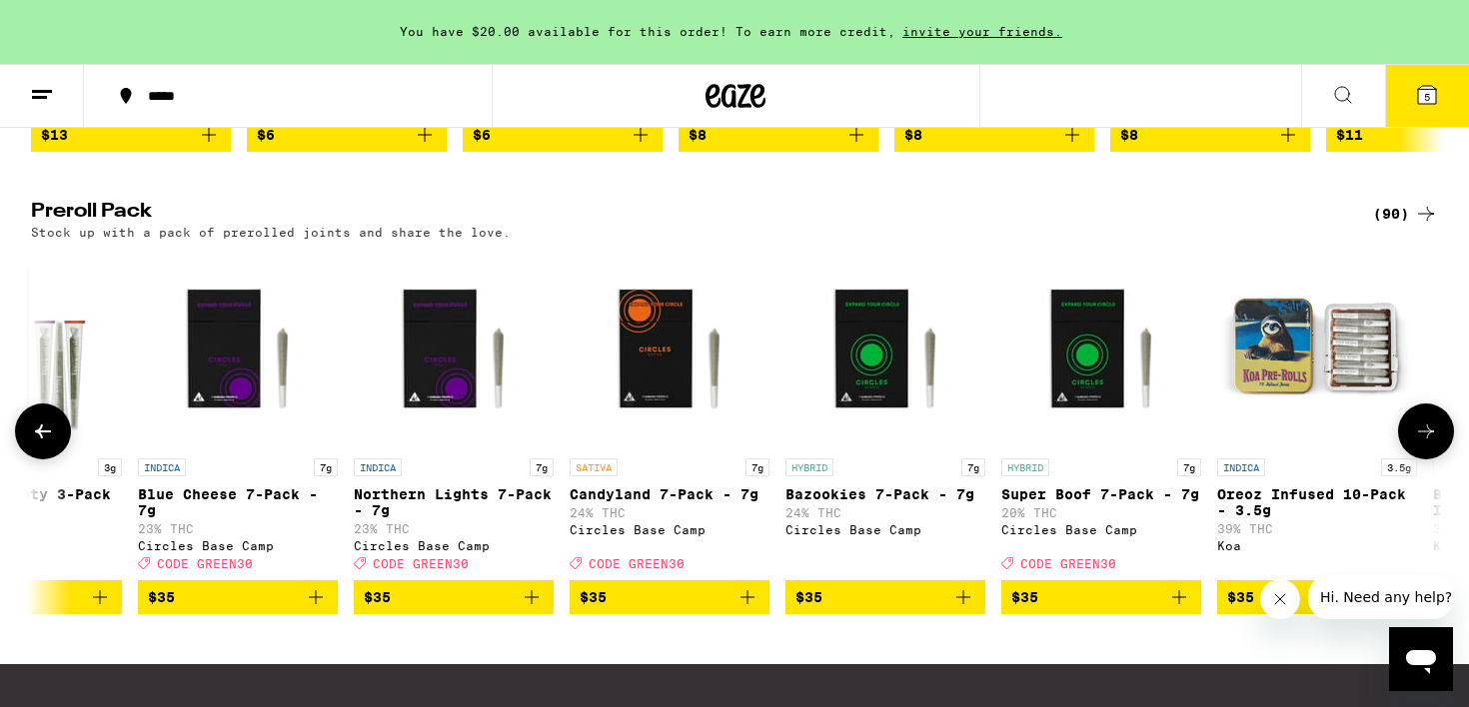
scroll to position [0, 5945]
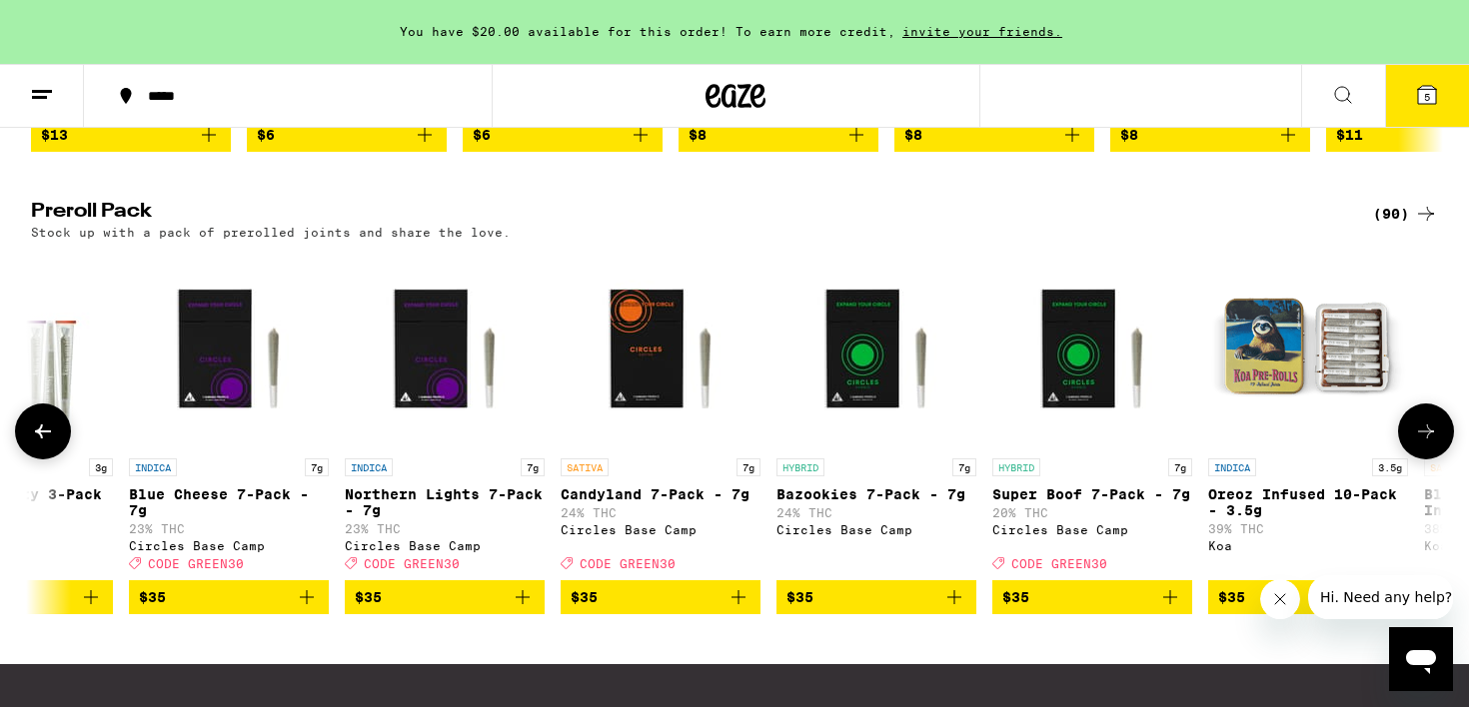
click at [1423, 444] on icon at bounding box center [1426, 432] width 24 height 24
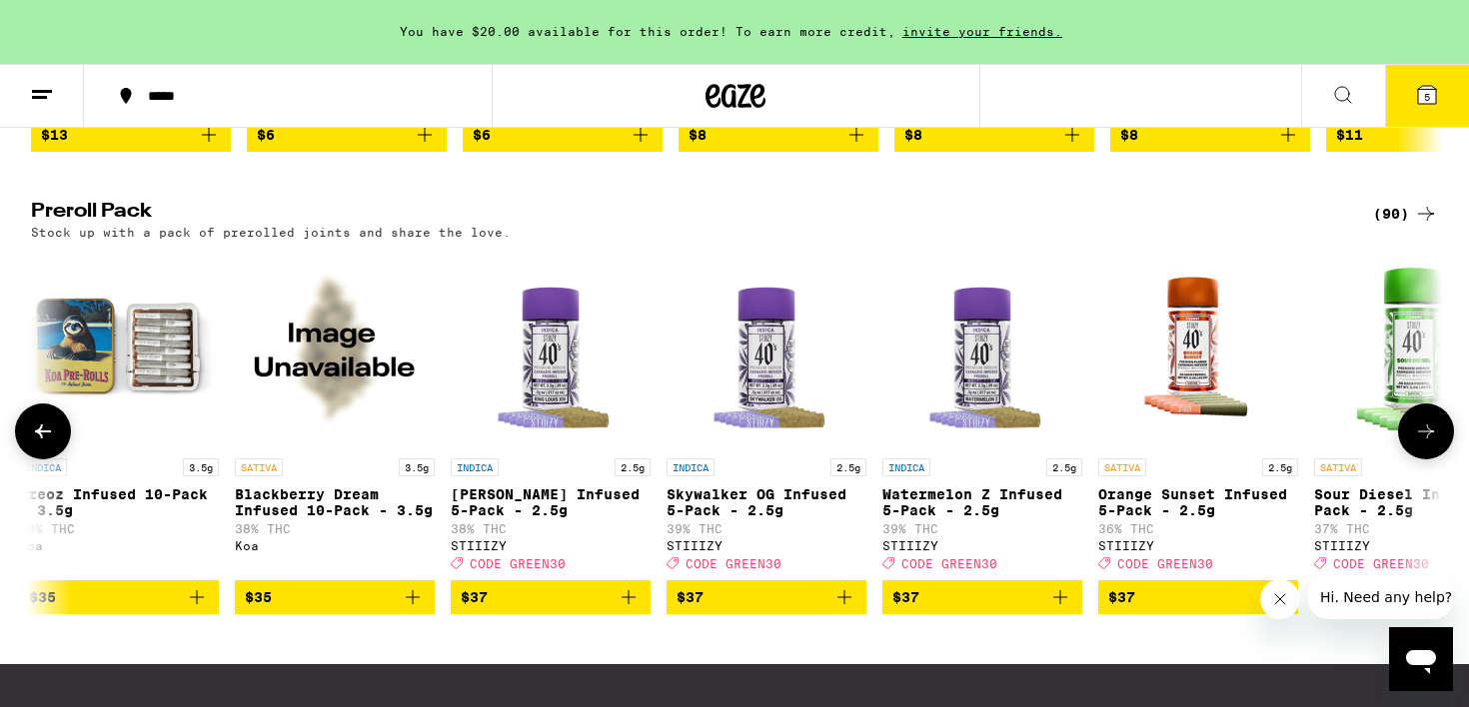
click at [1423, 444] on icon at bounding box center [1426, 432] width 24 height 24
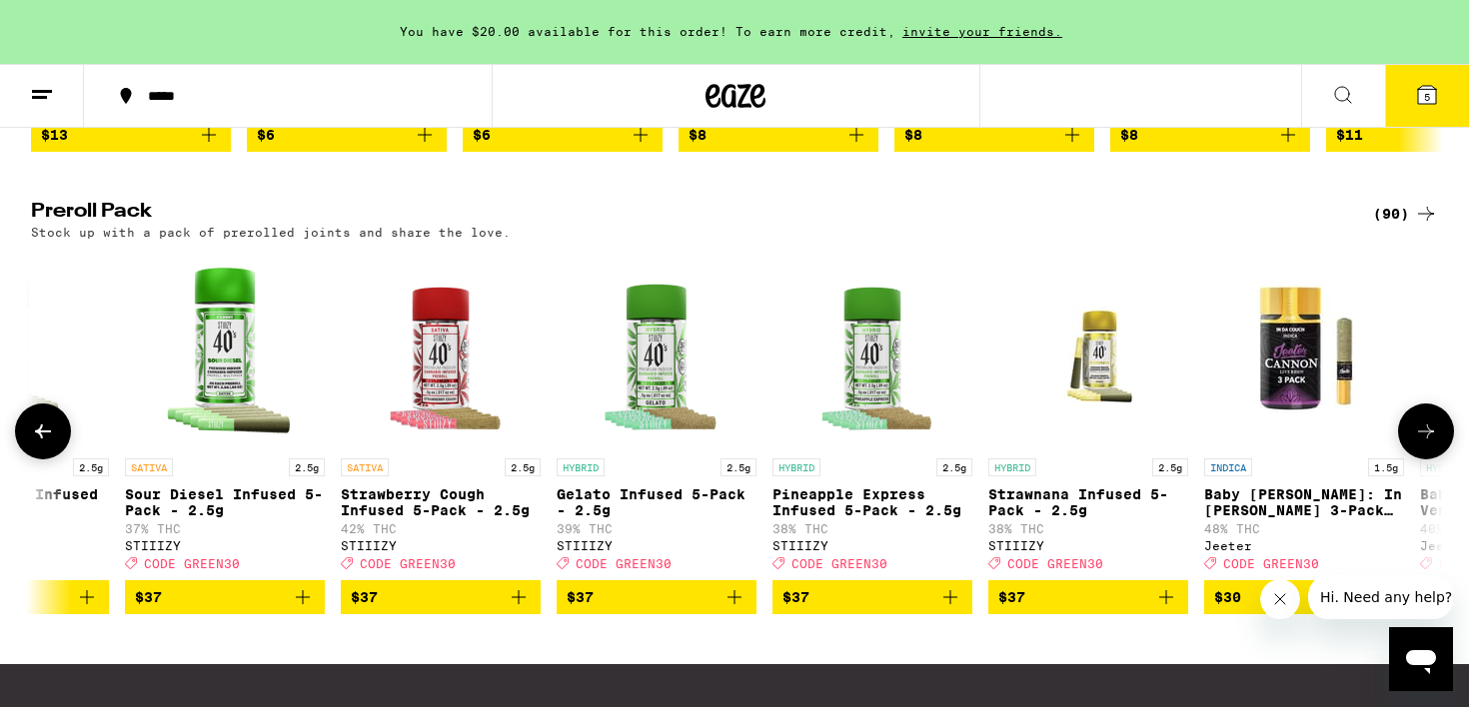
click at [1425, 444] on icon at bounding box center [1426, 432] width 24 height 24
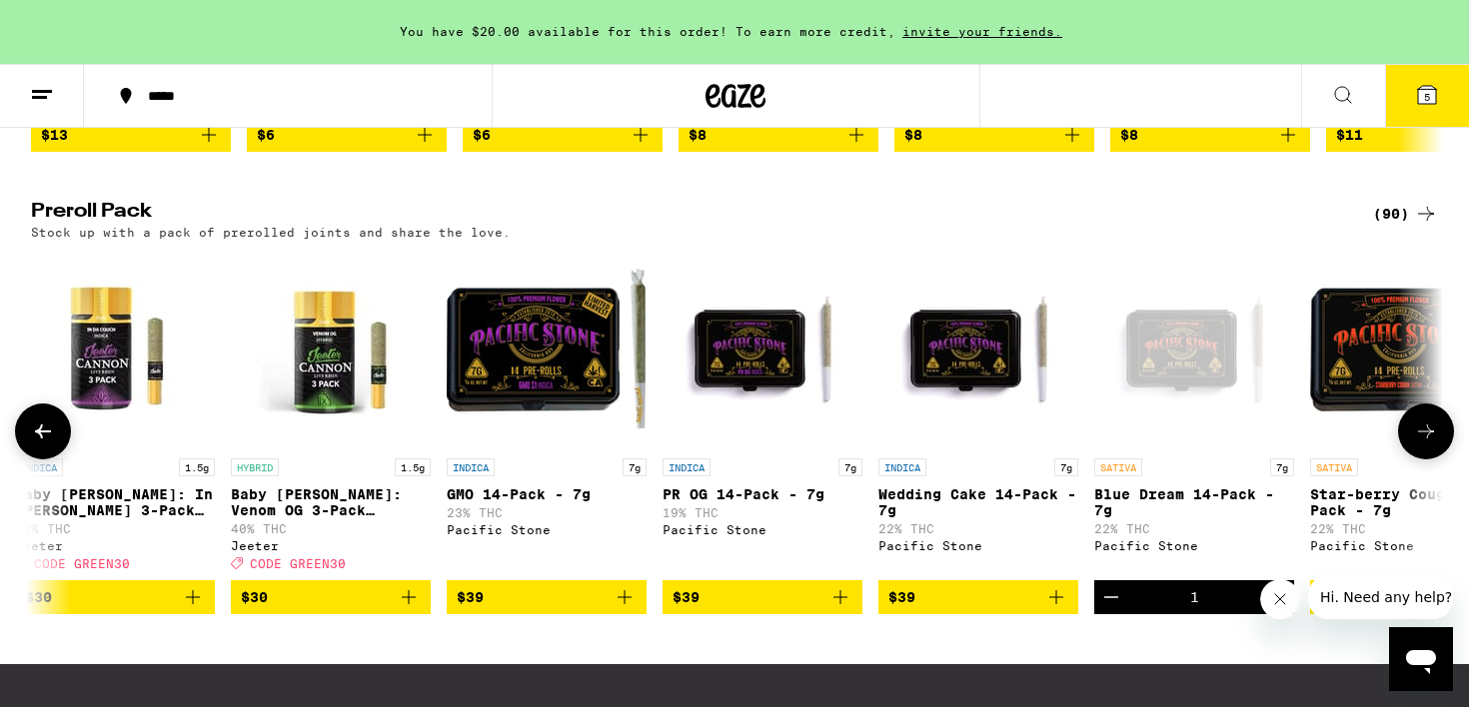
click at [1425, 444] on icon at bounding box center [1426, 432] width 24 height 24
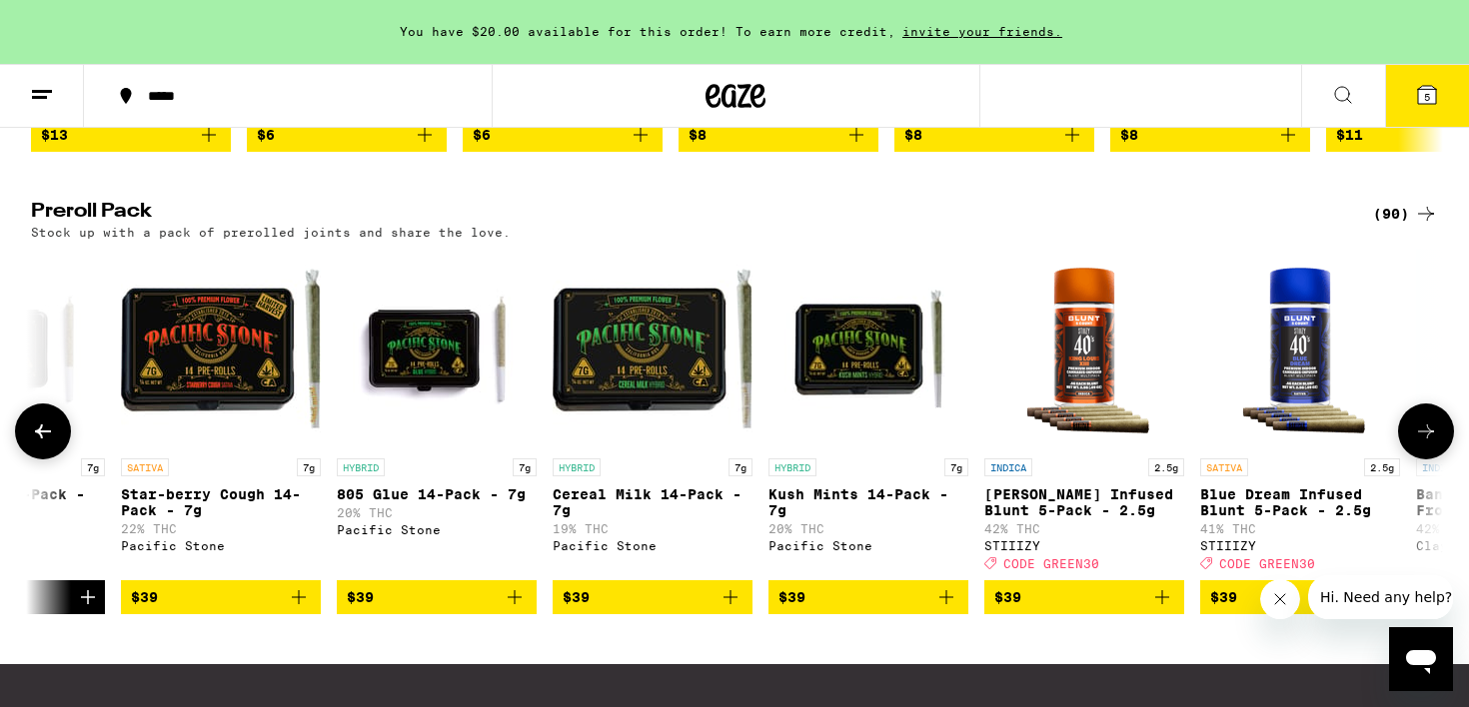
click at [1426, 444] on icon at bounding box center [1426, 432] width 24 height 24
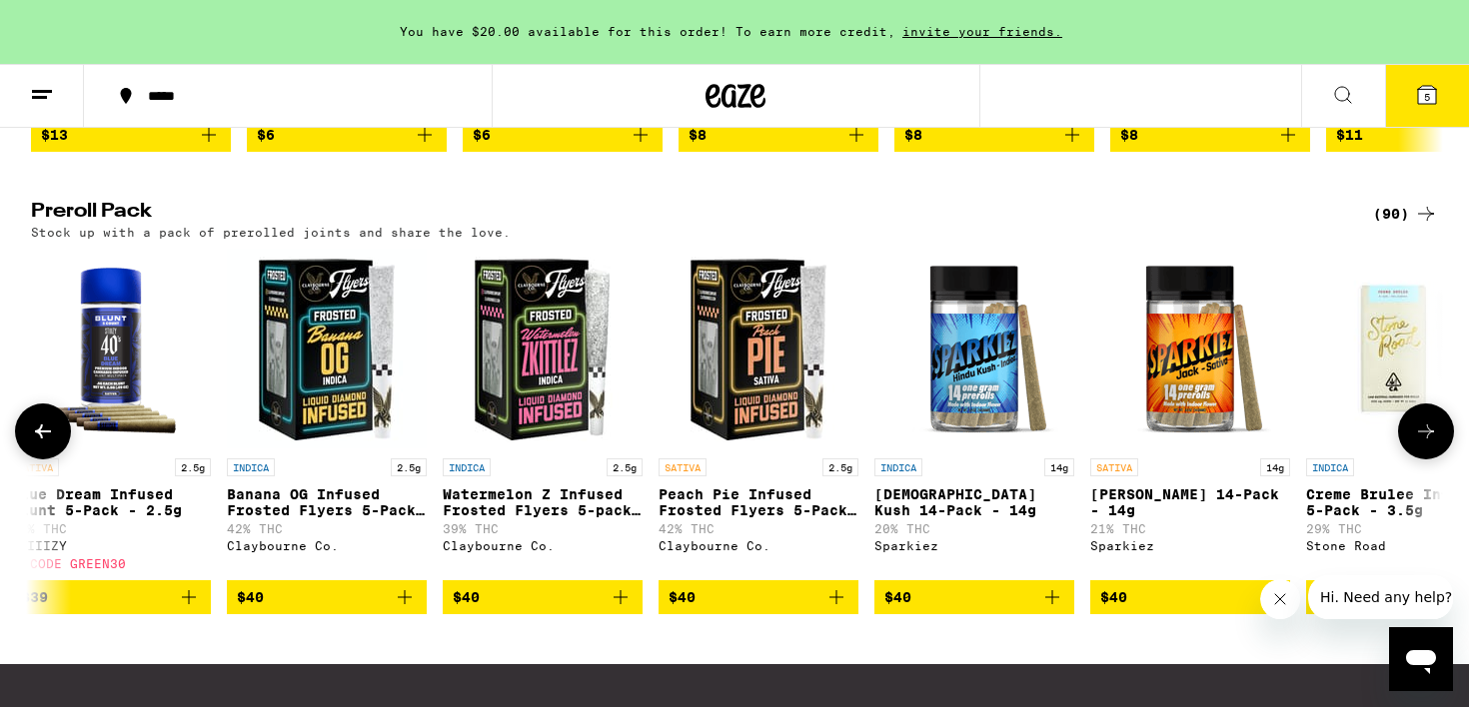
click at [1428, 444] on icon at bounding box center [1426, 432] width 24 height 24
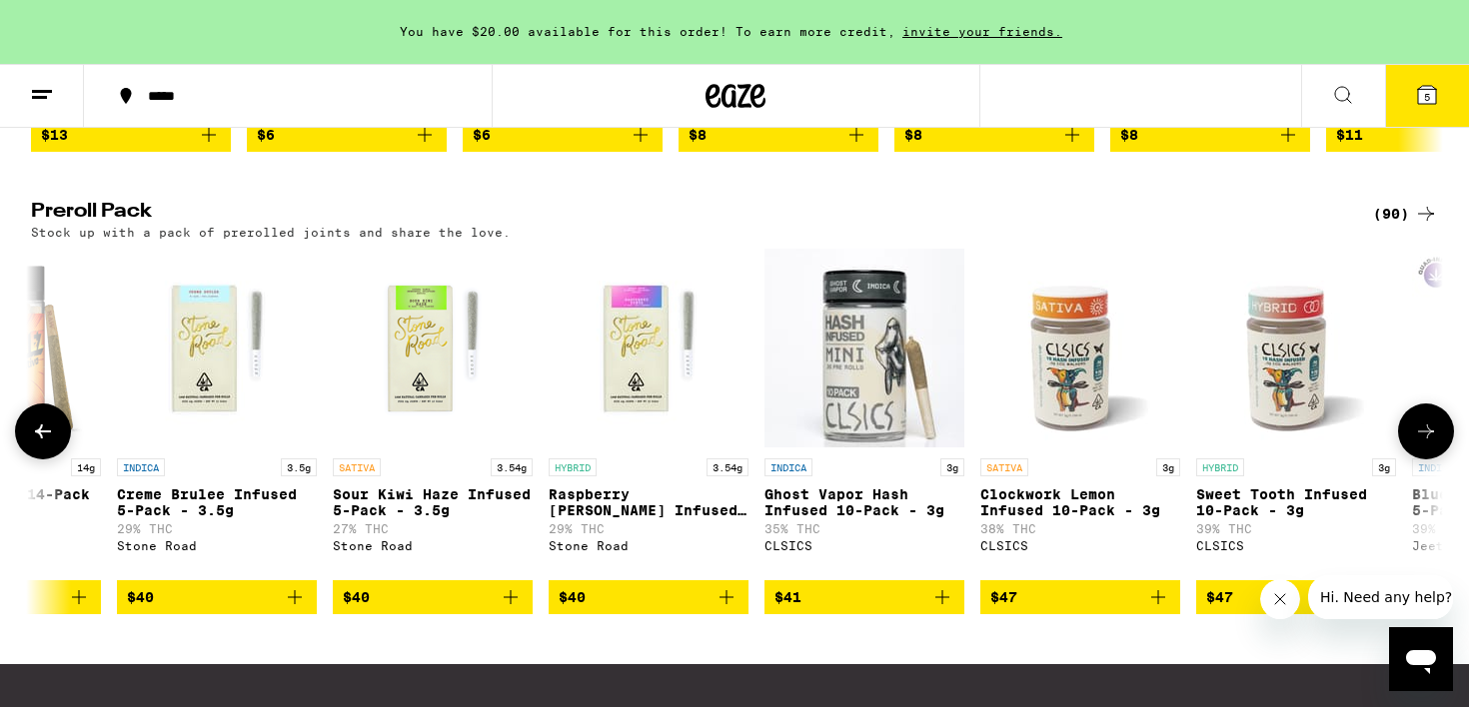
click at [1430, 444] on icon at bounding box center [1426, 432] width 24 height 24
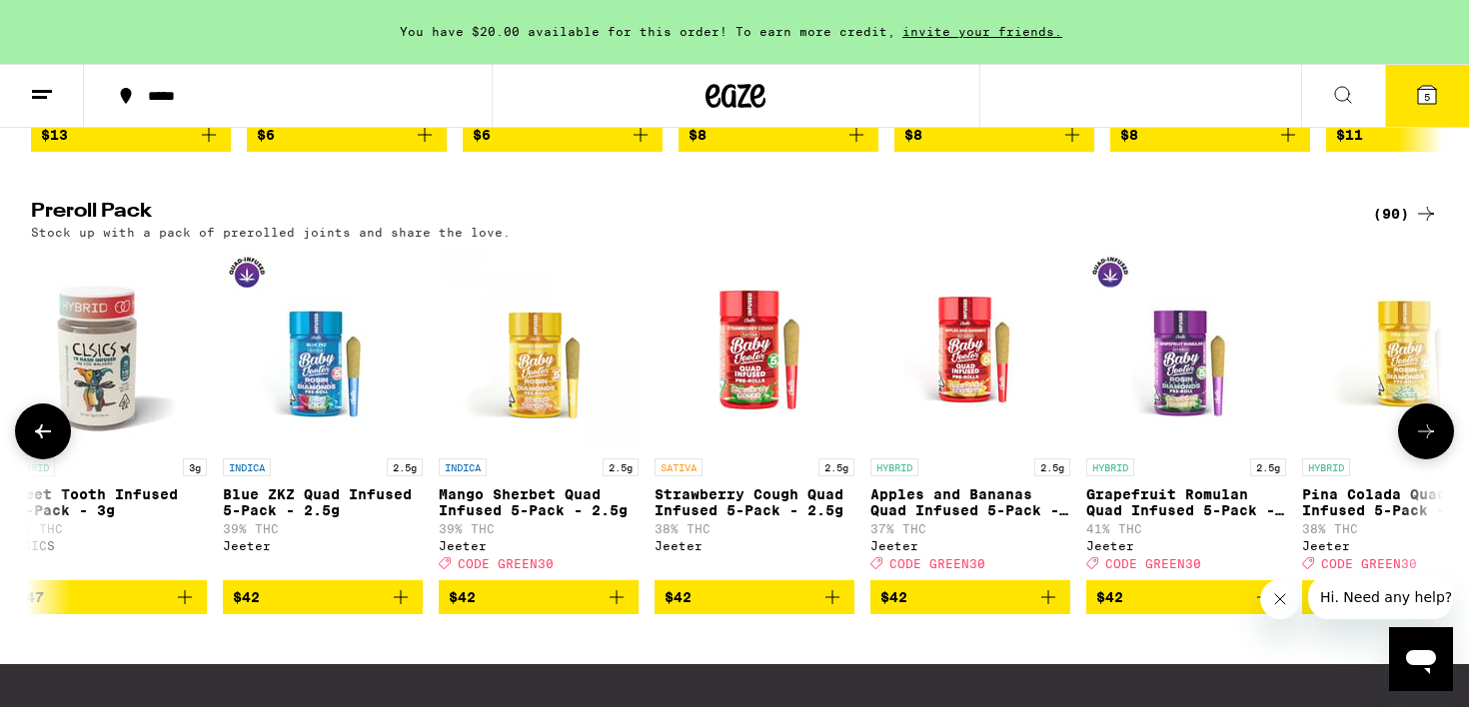
click at [1430, 444] on icon at bounding box center [1426, 432] width 24 height 24
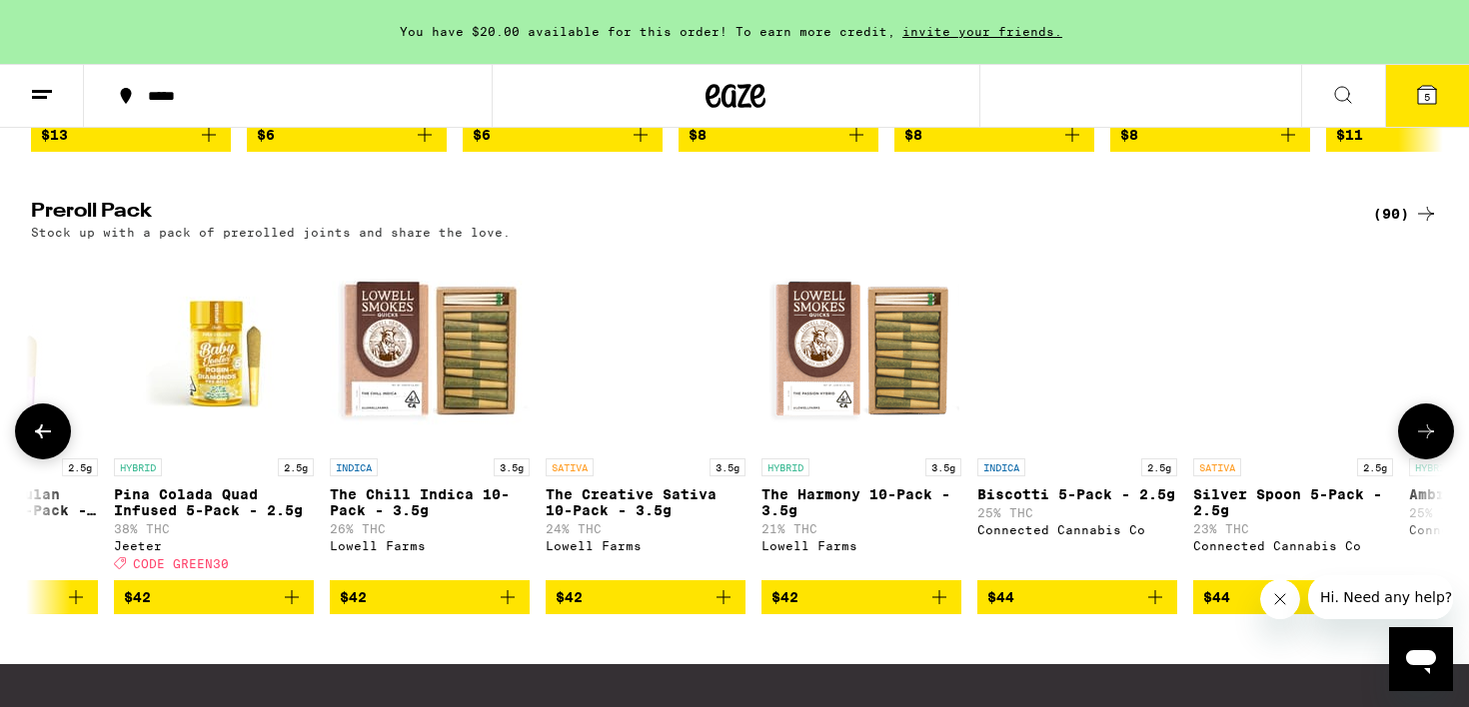
scroll to position [0, 15457]
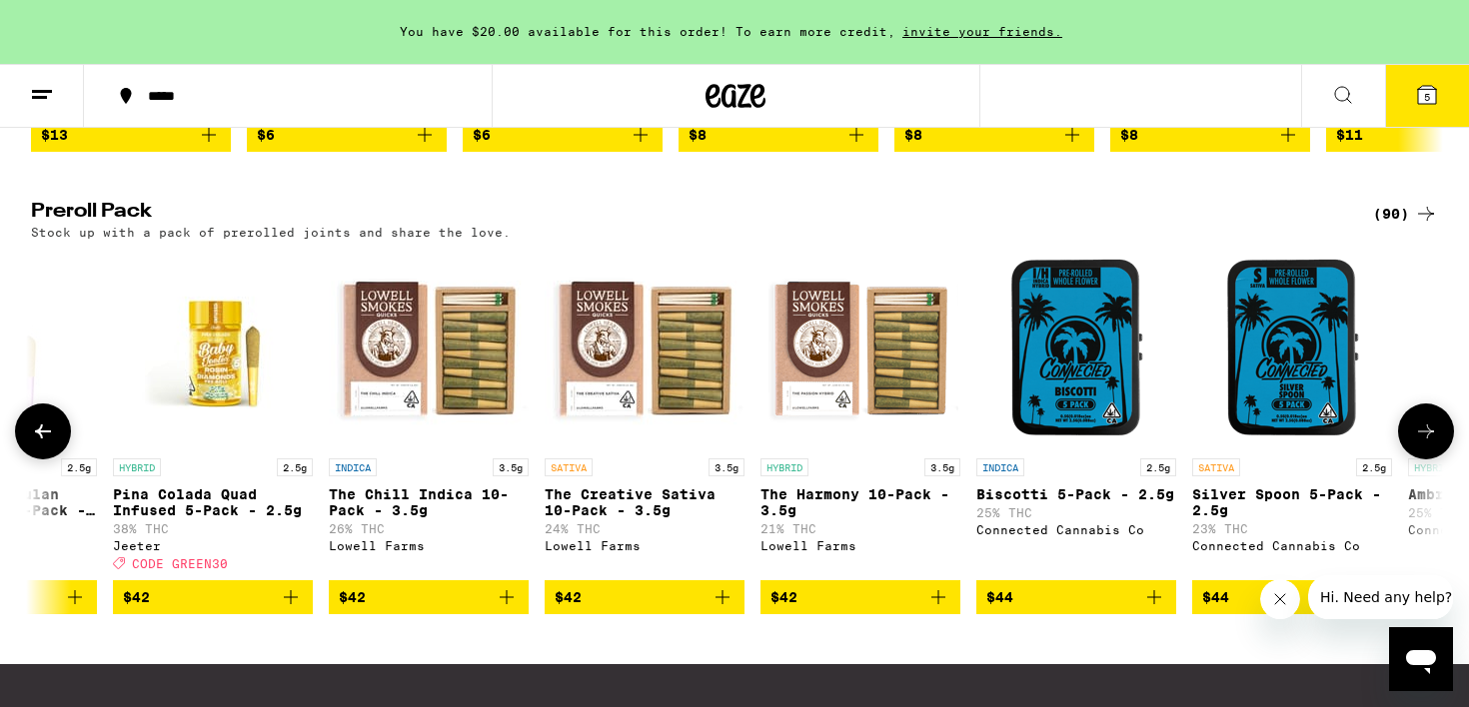
click at [945, 609] on icon "Add to bag" at bounding box center [938, 598] width 24 height 24
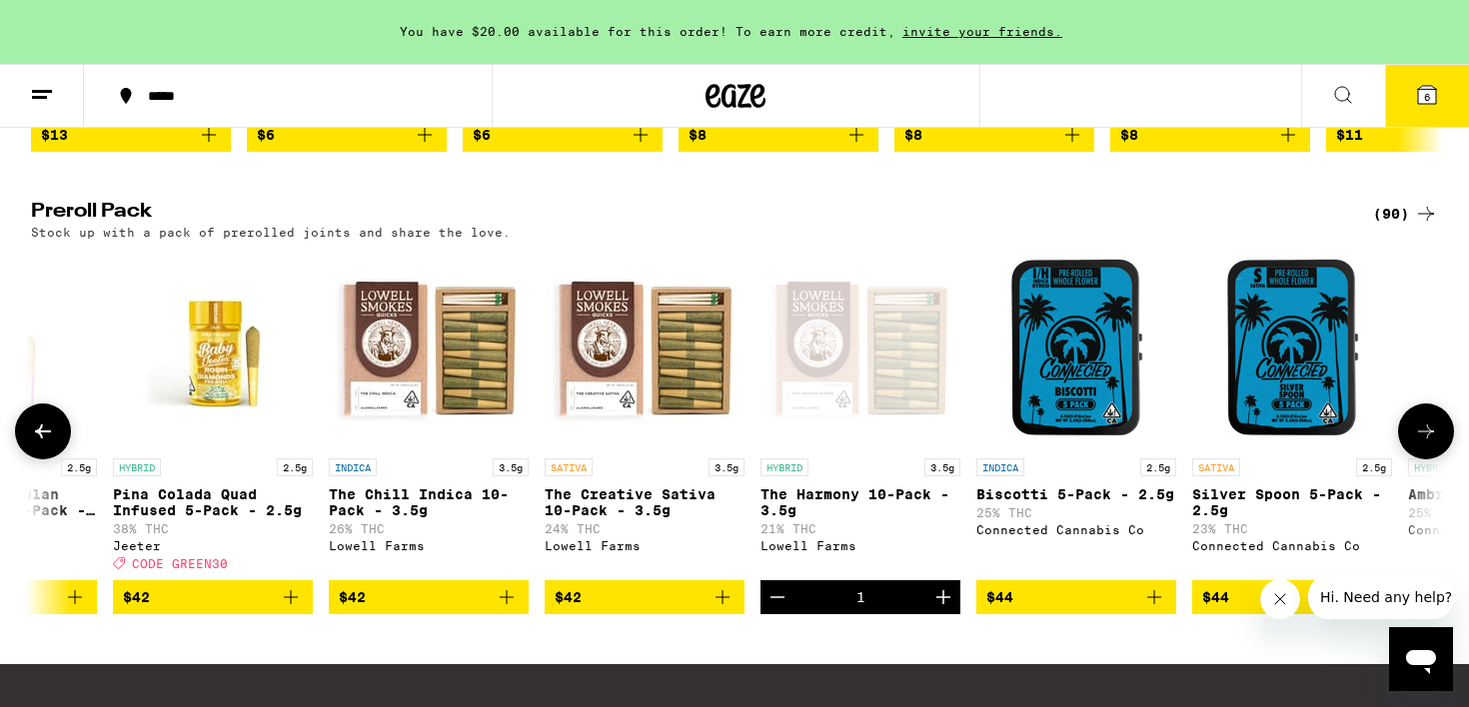
click at [1431, 444] on icon at bounding box center [1426, 432] width 24 height 24
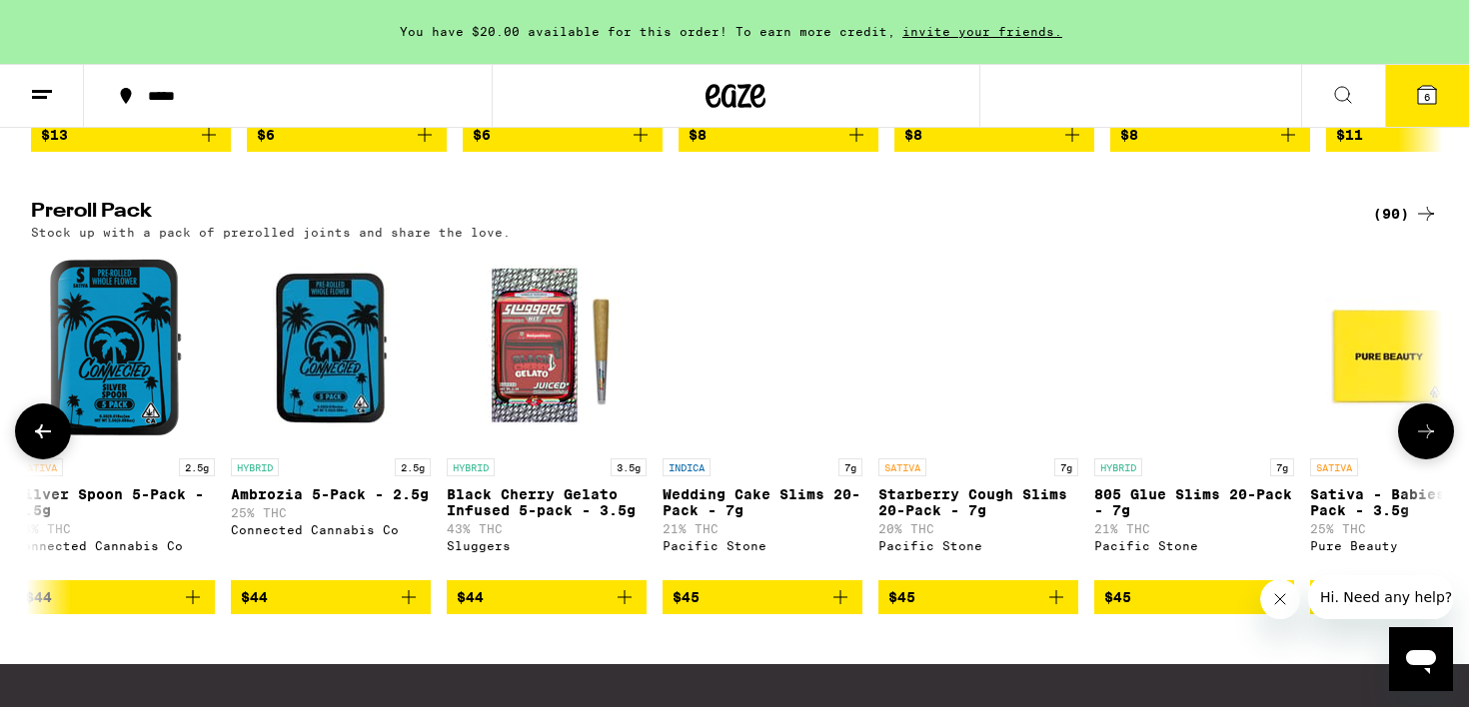
scroll to position [0, 16646]
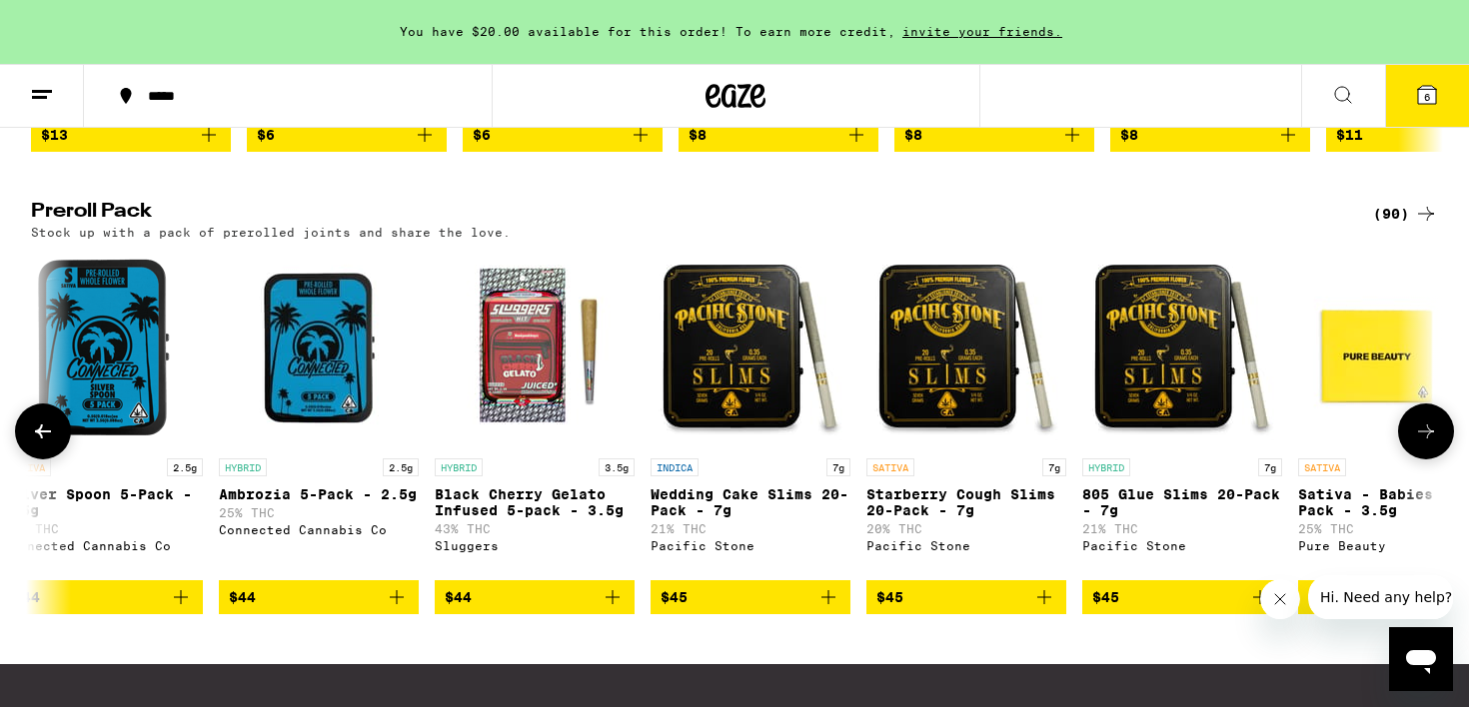
click at [1249, 609] on icon "Add to bag" at bounding box center [1260, 598] width 24 height 24
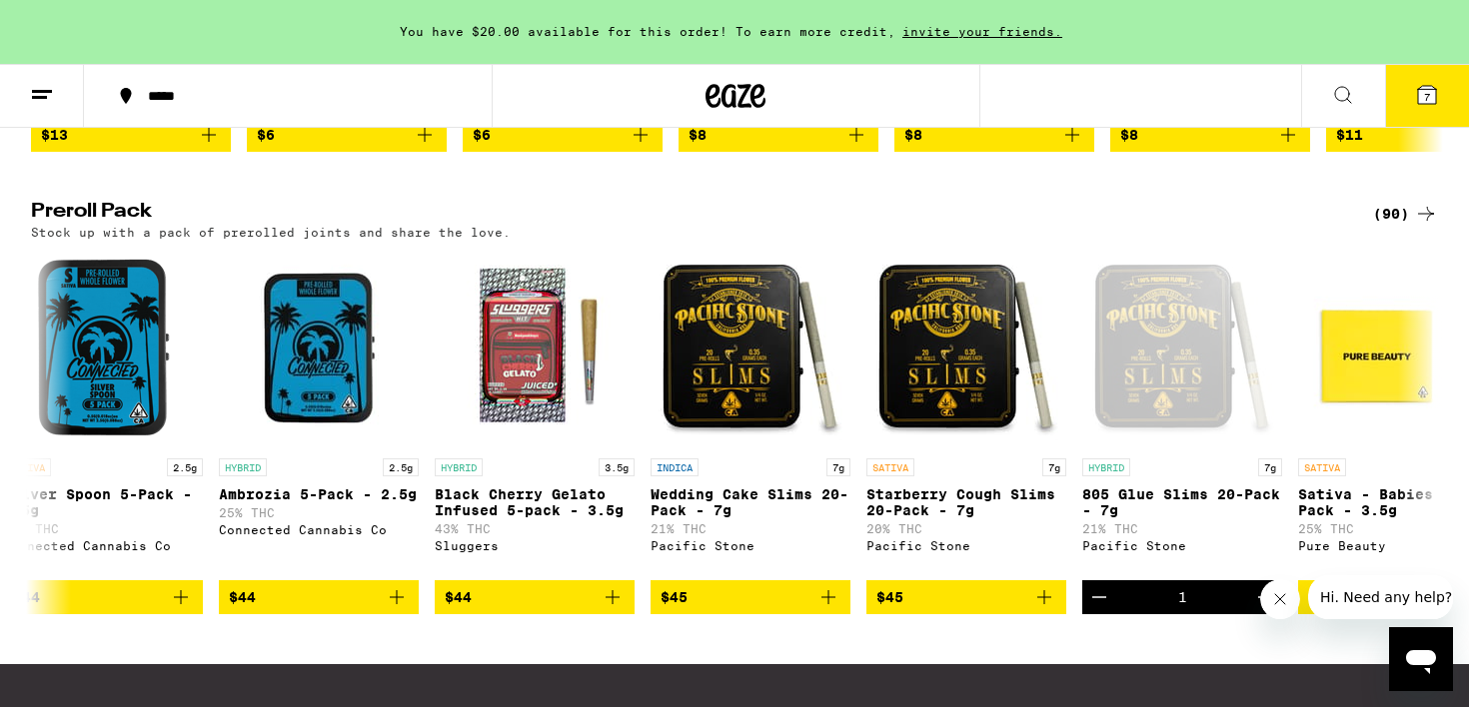
click at [1405, 86] on button "7" at bounding box center [1427, 96] width 84 height 62
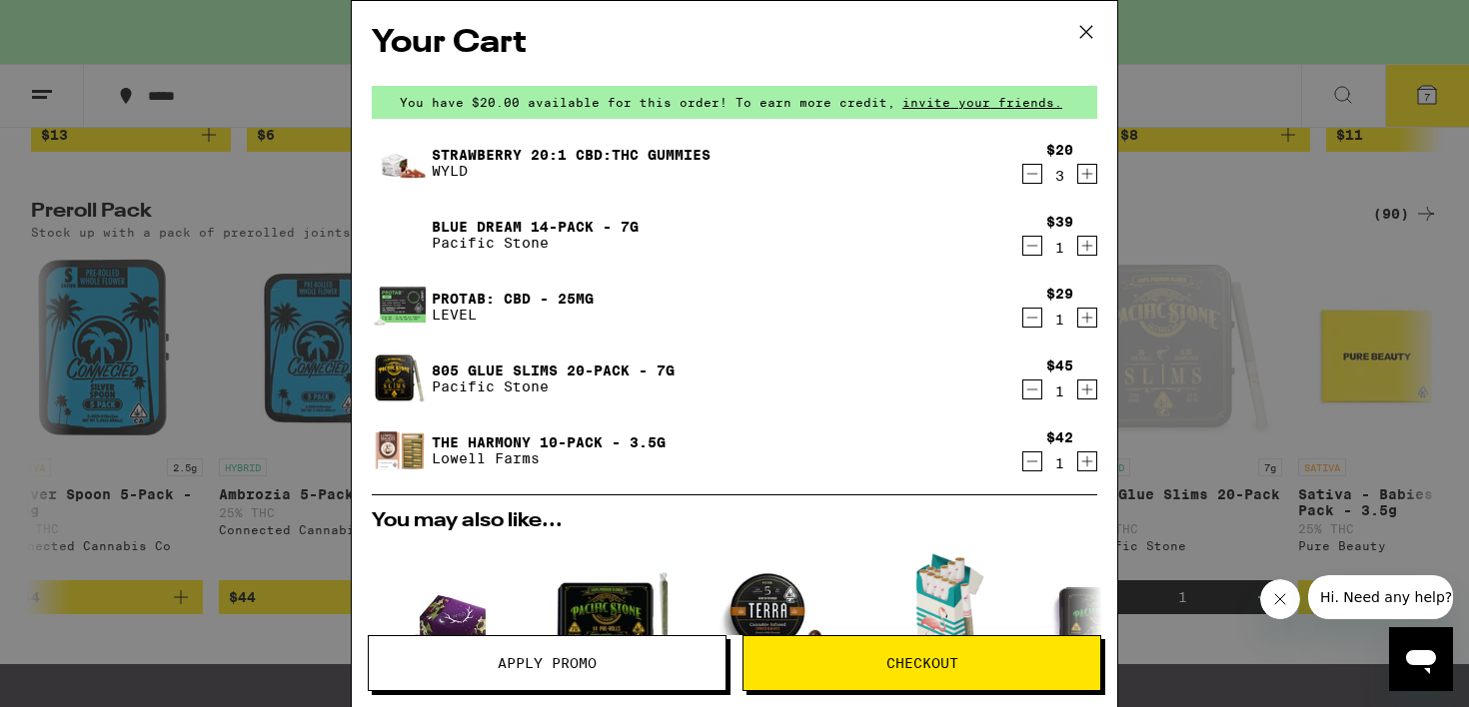
click at [1031, 252] on icon "Decrement" at bounding box center [1032, 246] width 18 height 24
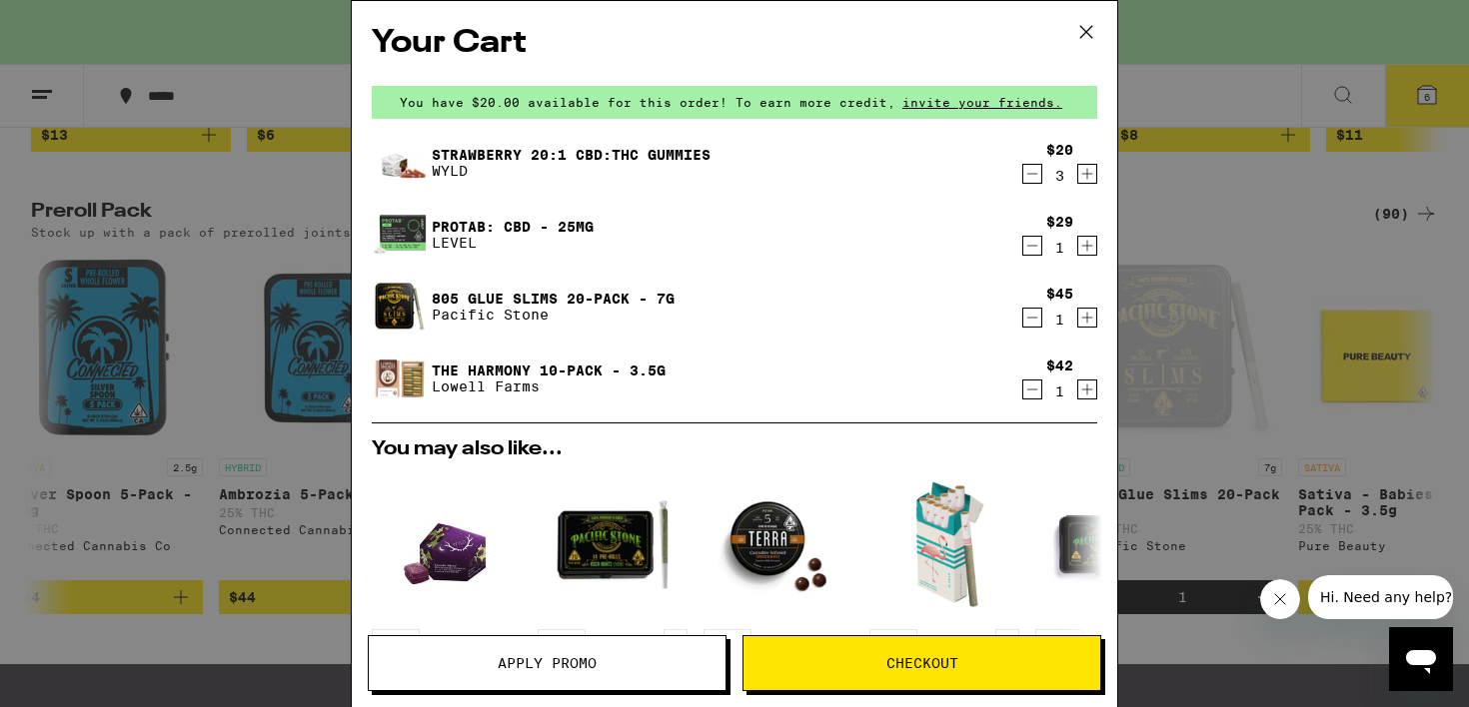
scroll to position [0, 16646]
click at [852, 654] on button "Checkout" at bounding box center [921, 663] width 359 height 56
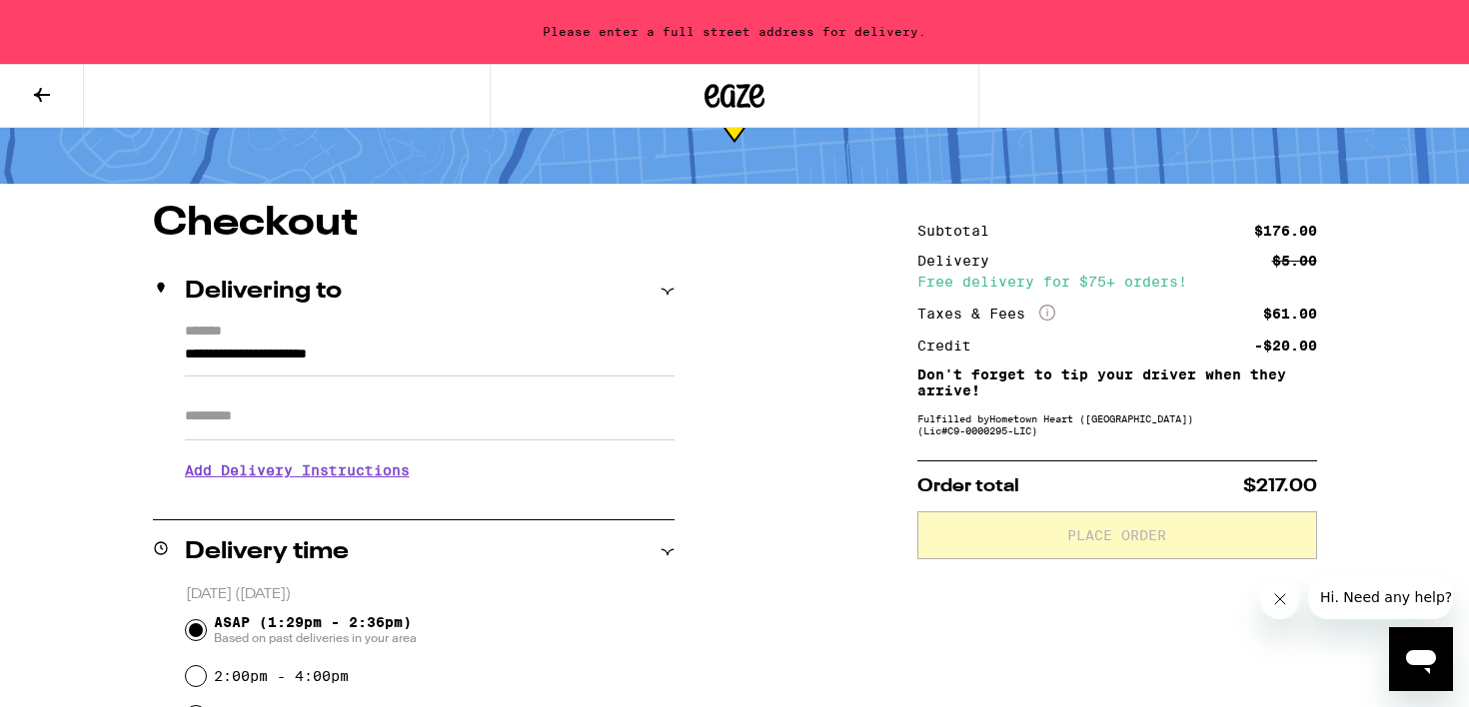
scroll to position [144, 0]
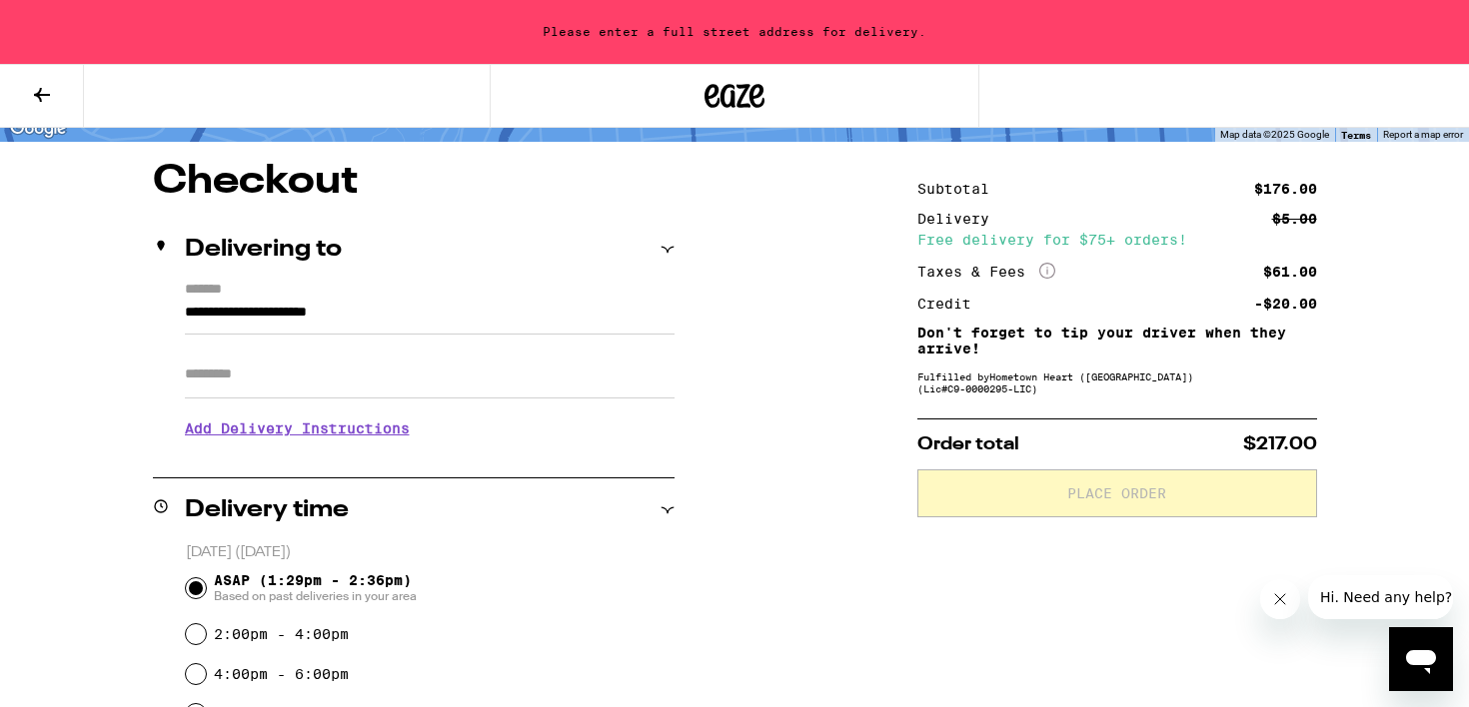
click at [375, 313] on input "**********" at bounding box center [430, 318] width 490 height 34
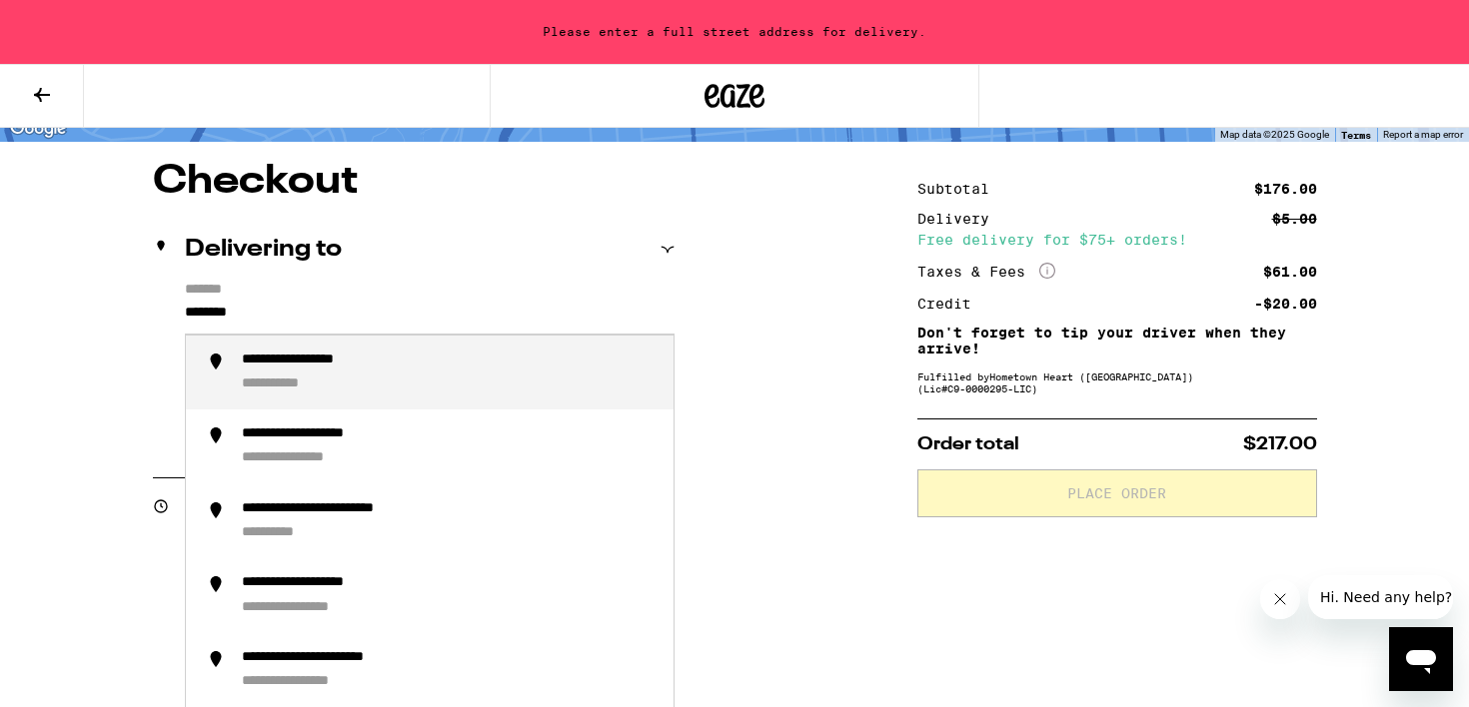
click at [440, 365] on div "**********" at bounding box center [450, 373] width 416 height 43
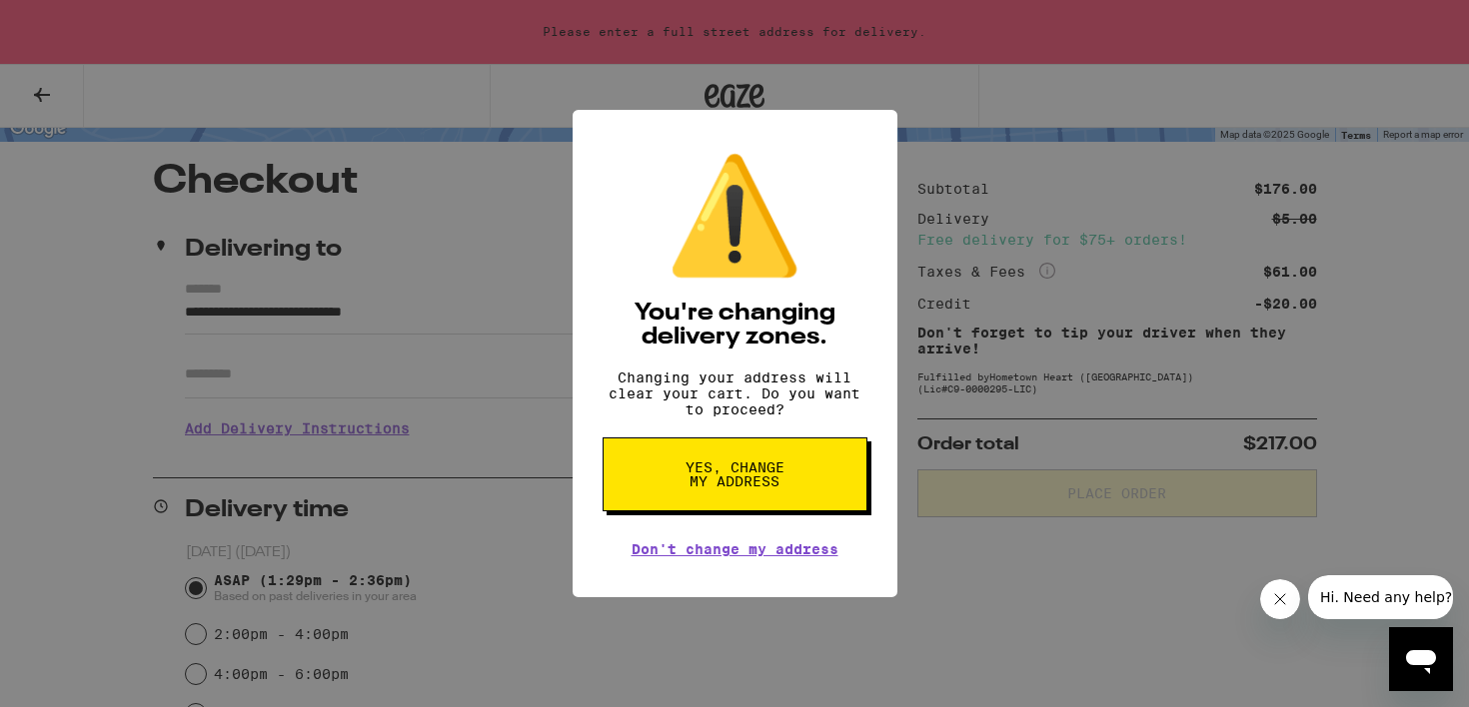
click at [704, 485] on span "Yes, change my address" at bounding box center [734, 475] width 103 height 28
type input "**********"
